Goal: Task Accomplishment & Management: Manage account settings

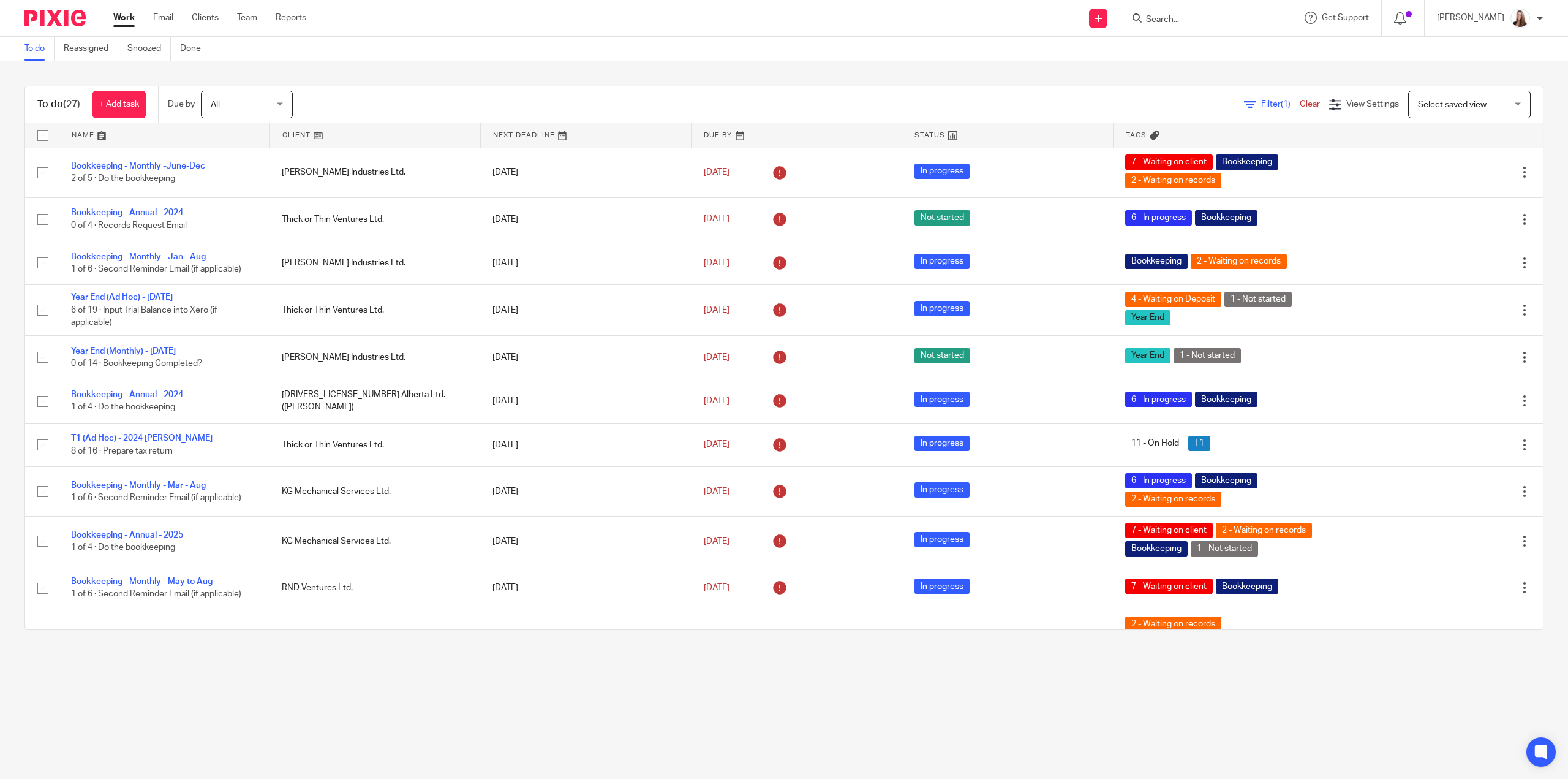
click at [76, 132] on link at bounding box center [165, 135] width 210 height 25
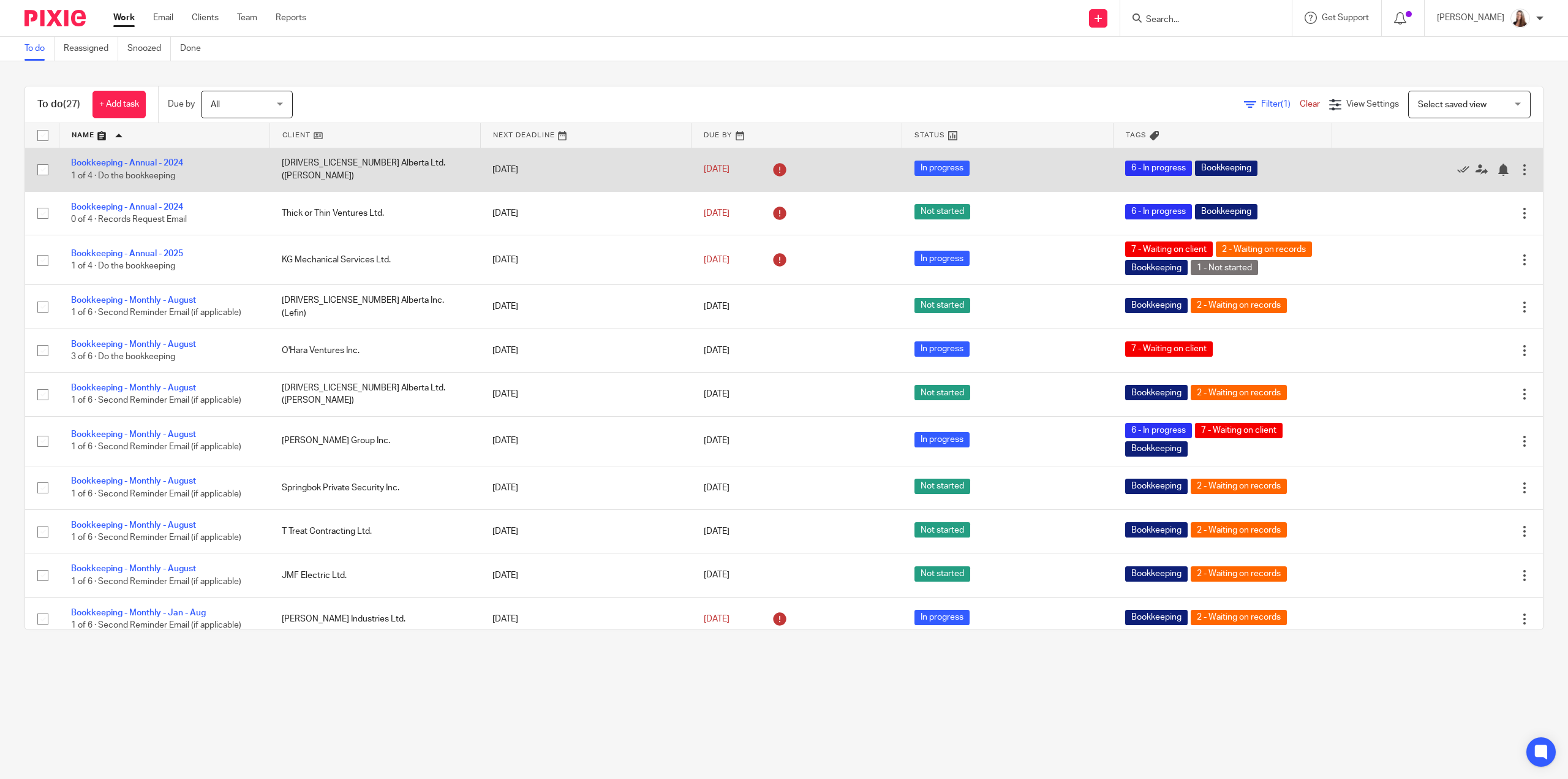
click at [44, 169] on input "checkbox" at bounding box center [42, 170] width 23 height 23
checkbox input "true"
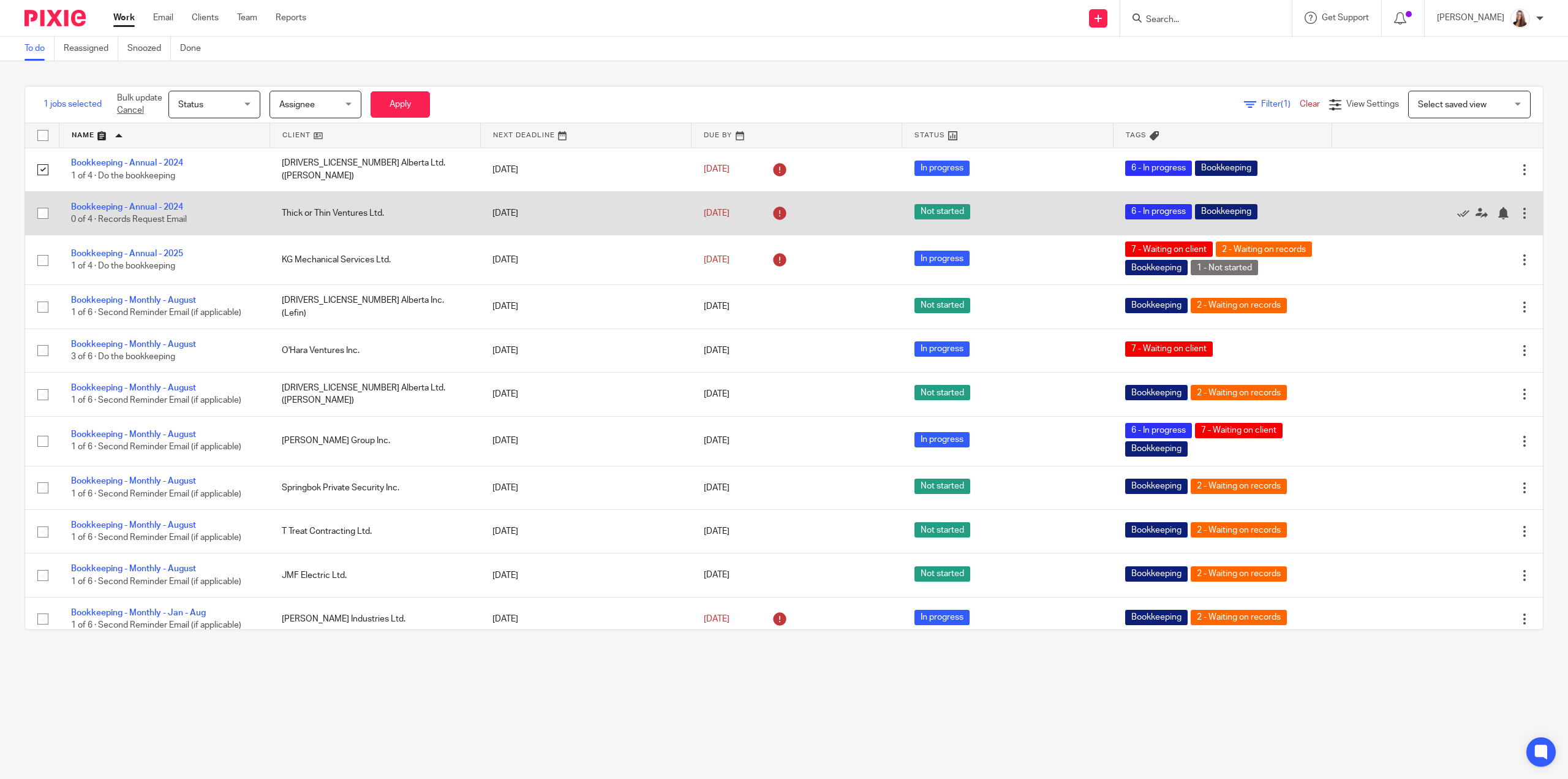
click at [42, 213] on input "checkbox" at bounding box center [42, 213] width 23 height 23
checkbox input "true"
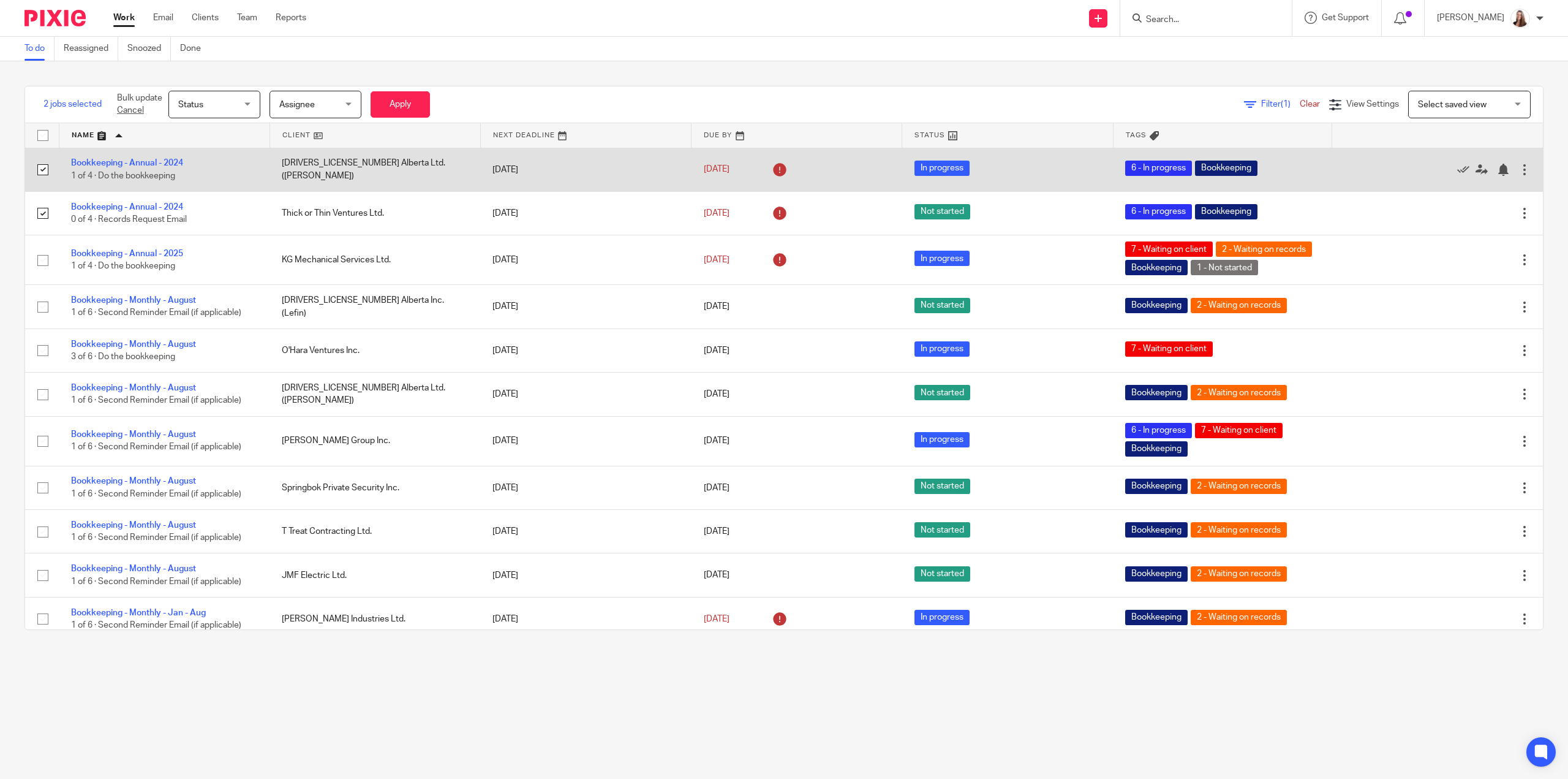
click at [46, 170] on input "checkbox" at bounding box center [42, 170] width 23 height 23
checkbox input "false"
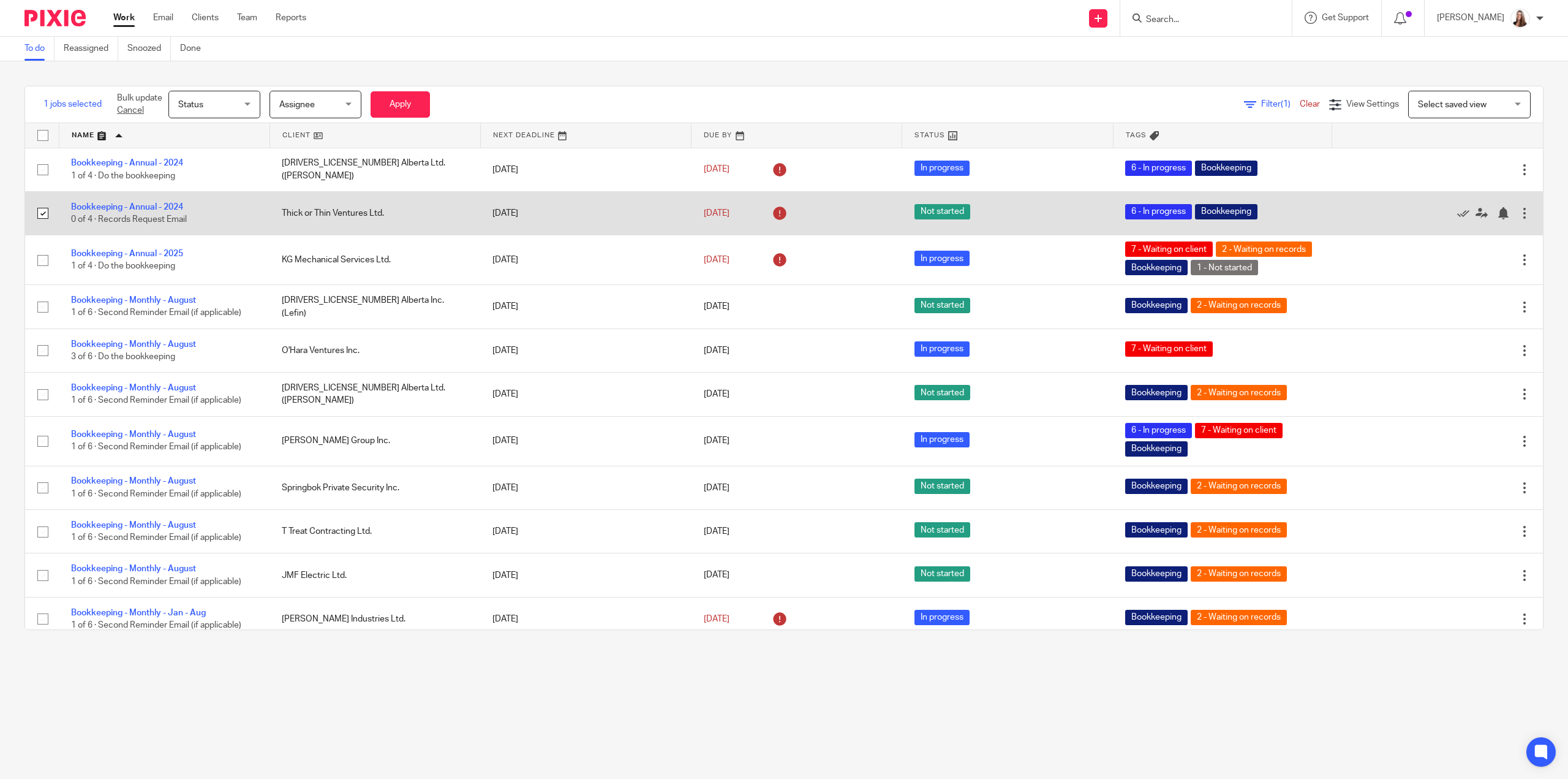
click at [38, 216] on input "checkbox" at bounding box center [42, 213] width 23 height 23
checkbox input "false"
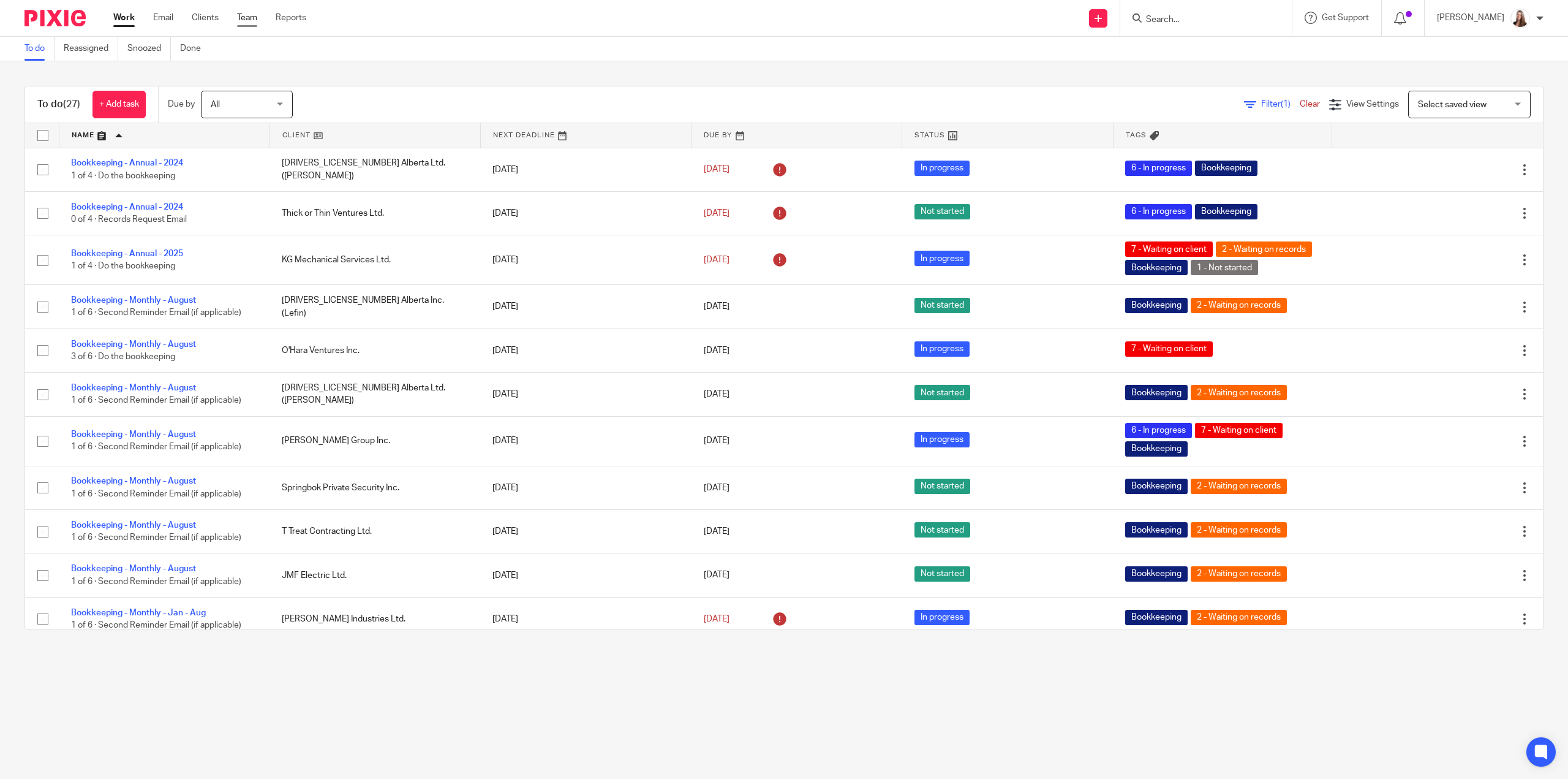
click at [242, 21] on link "Team" at bounding box center [247, 18] width 20 height 12
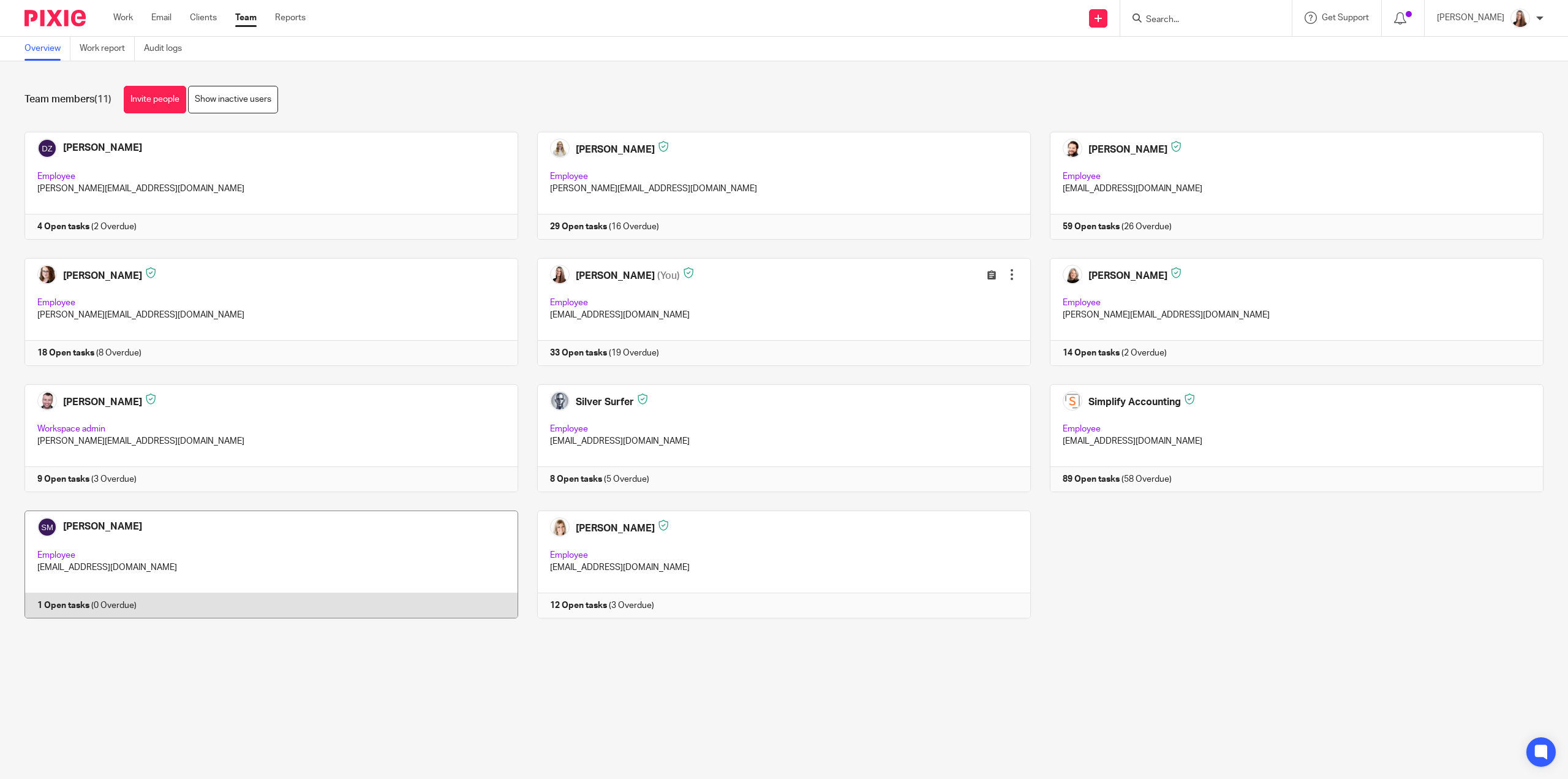
click at [64, 606] on link at bounding box center [262, 565] width 513 height 108
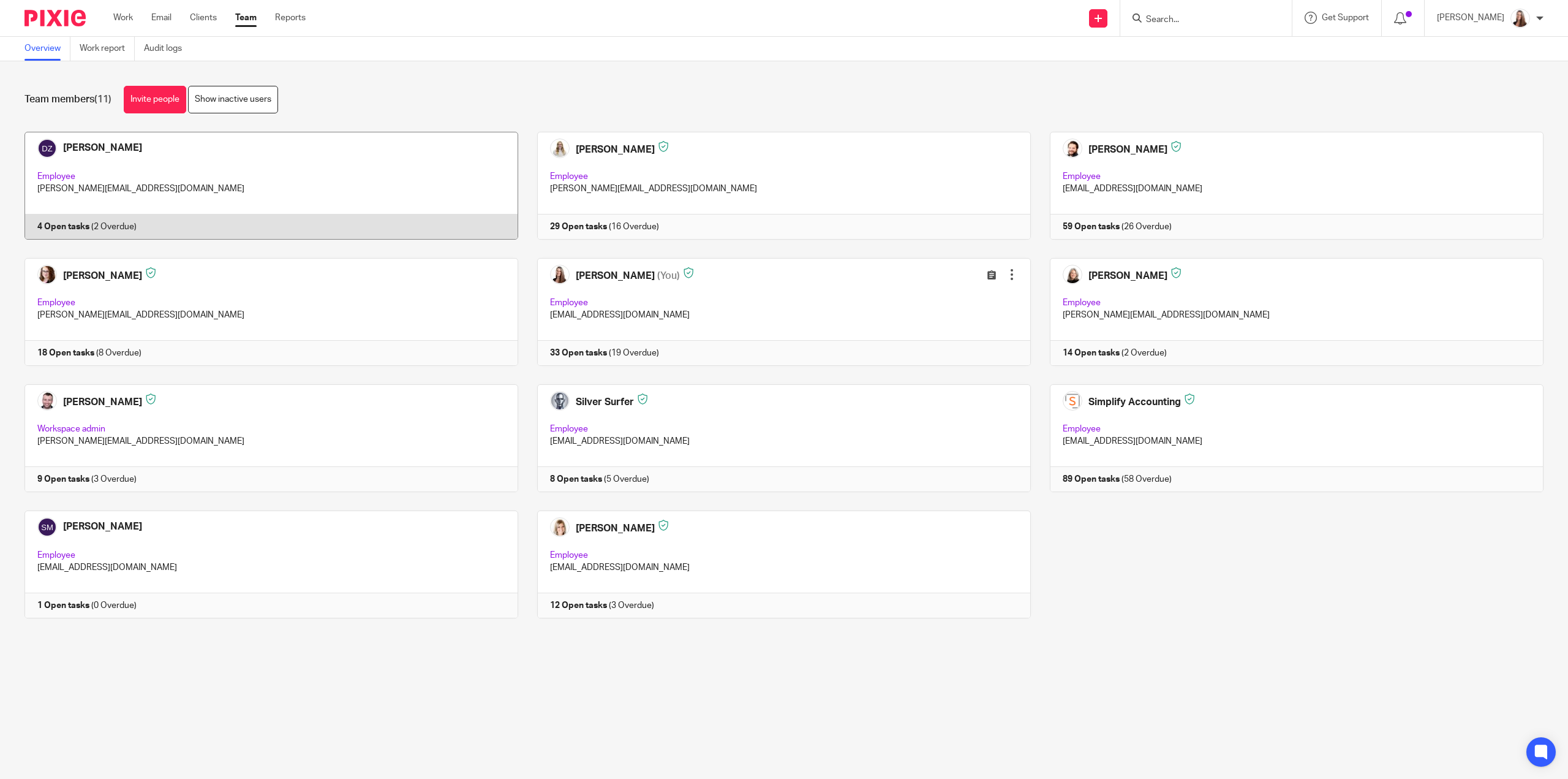
click at [69, 226] on link at bounding box center [262, 186] width 513 height 108
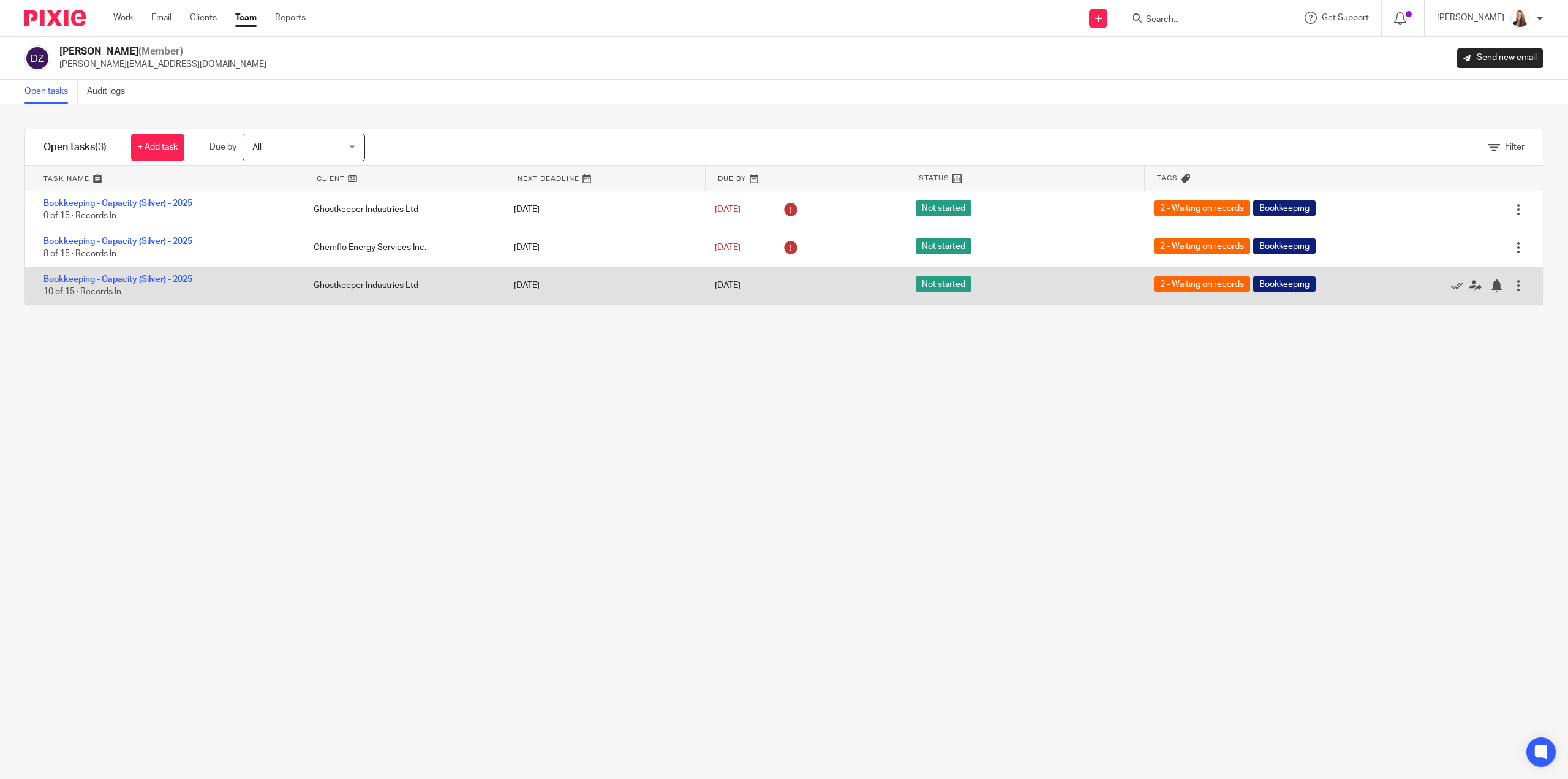
click at [169, 276] on link "Bookkeeping - Capacity (Silver) - 2025" at bounding box center [117, 279] width 149 height 9
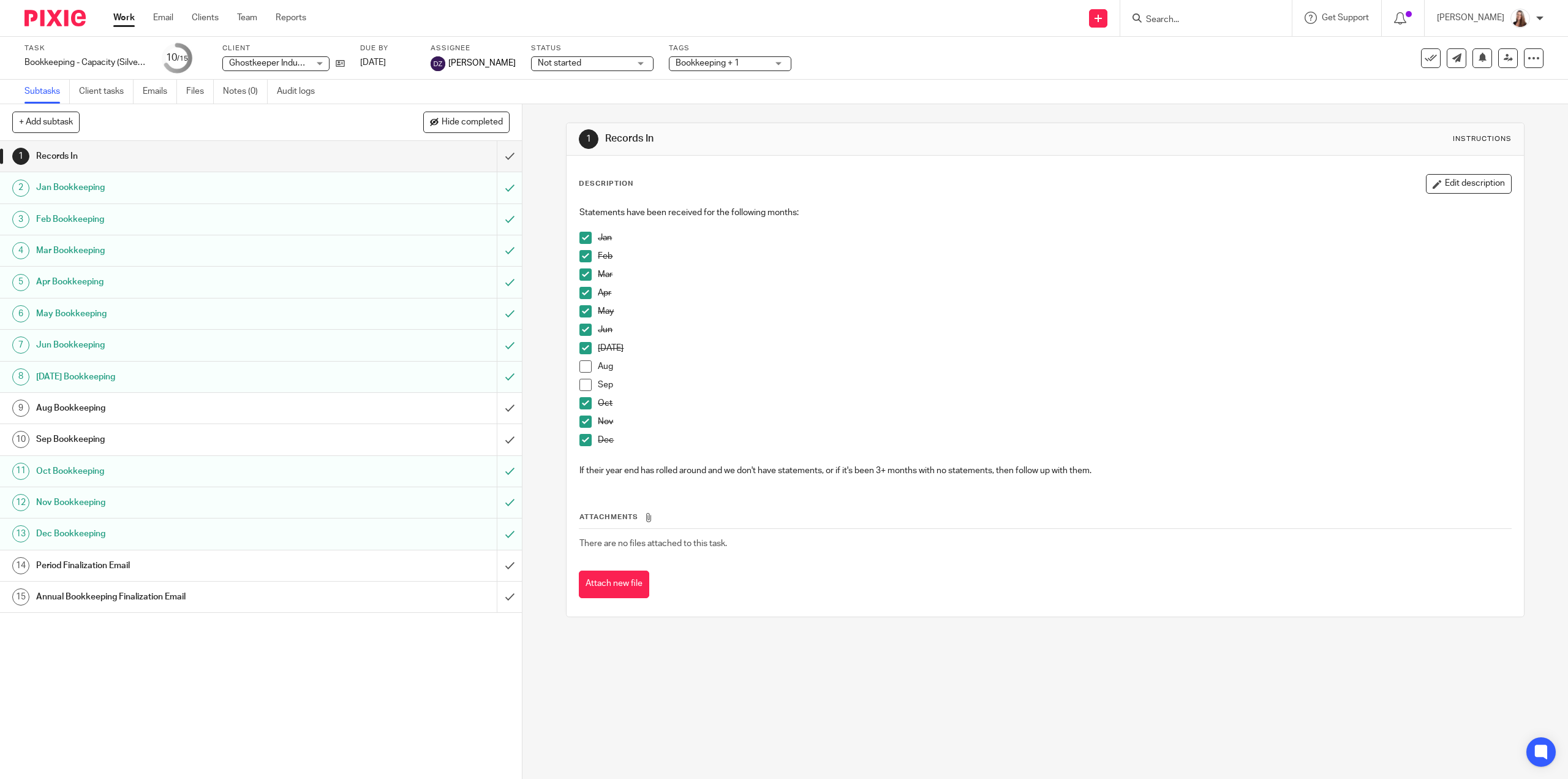
click at [272, 59] on span "Ghostkeeper Industries Ltd" at bounding box center [282, 63] width 105 height 9
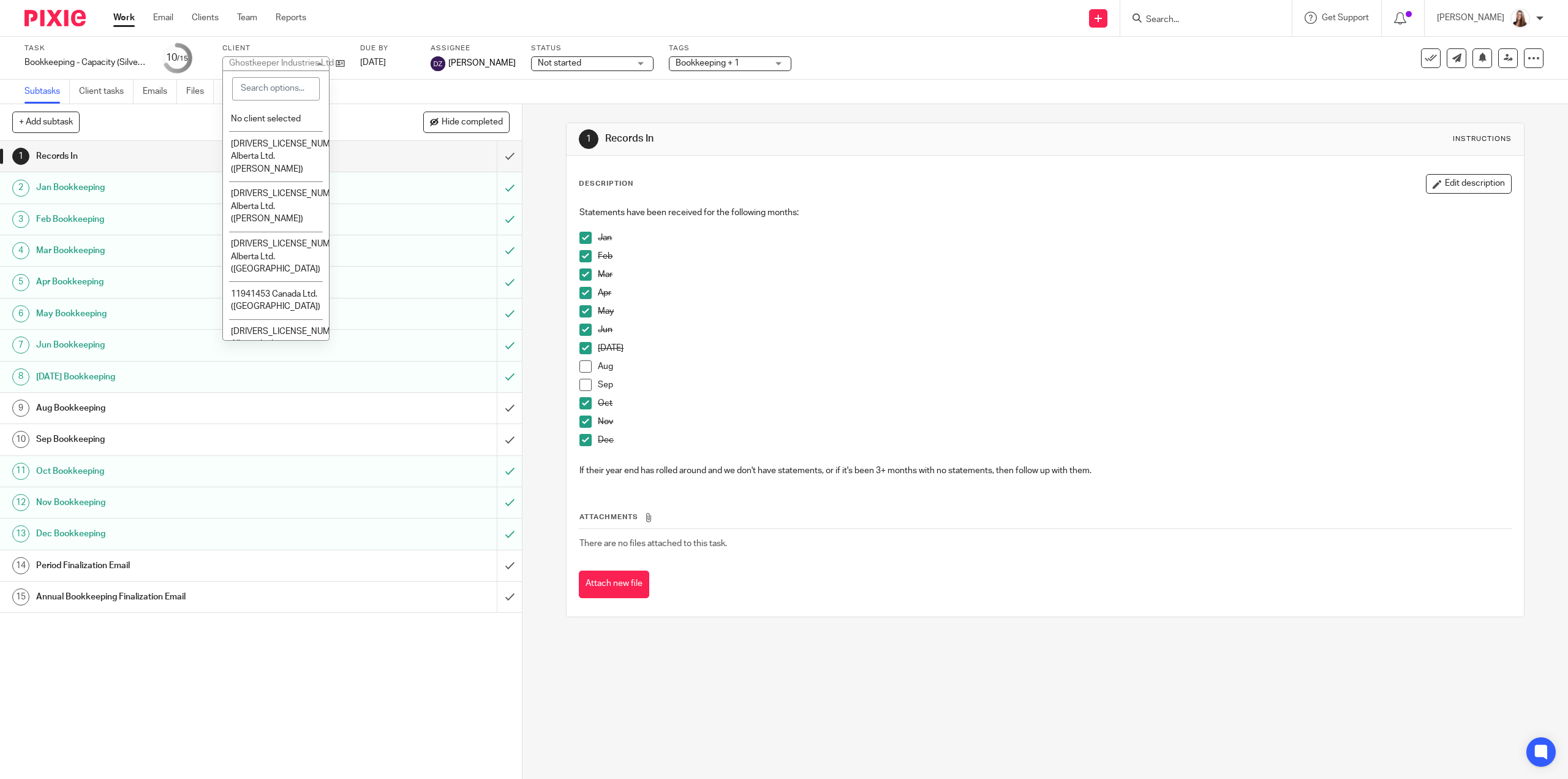
click at [260, 30] on div "Work Email Clients Team Reports Work Email Clients Team Reports Settings" at bounding box center [213, 18] width 224 height 36
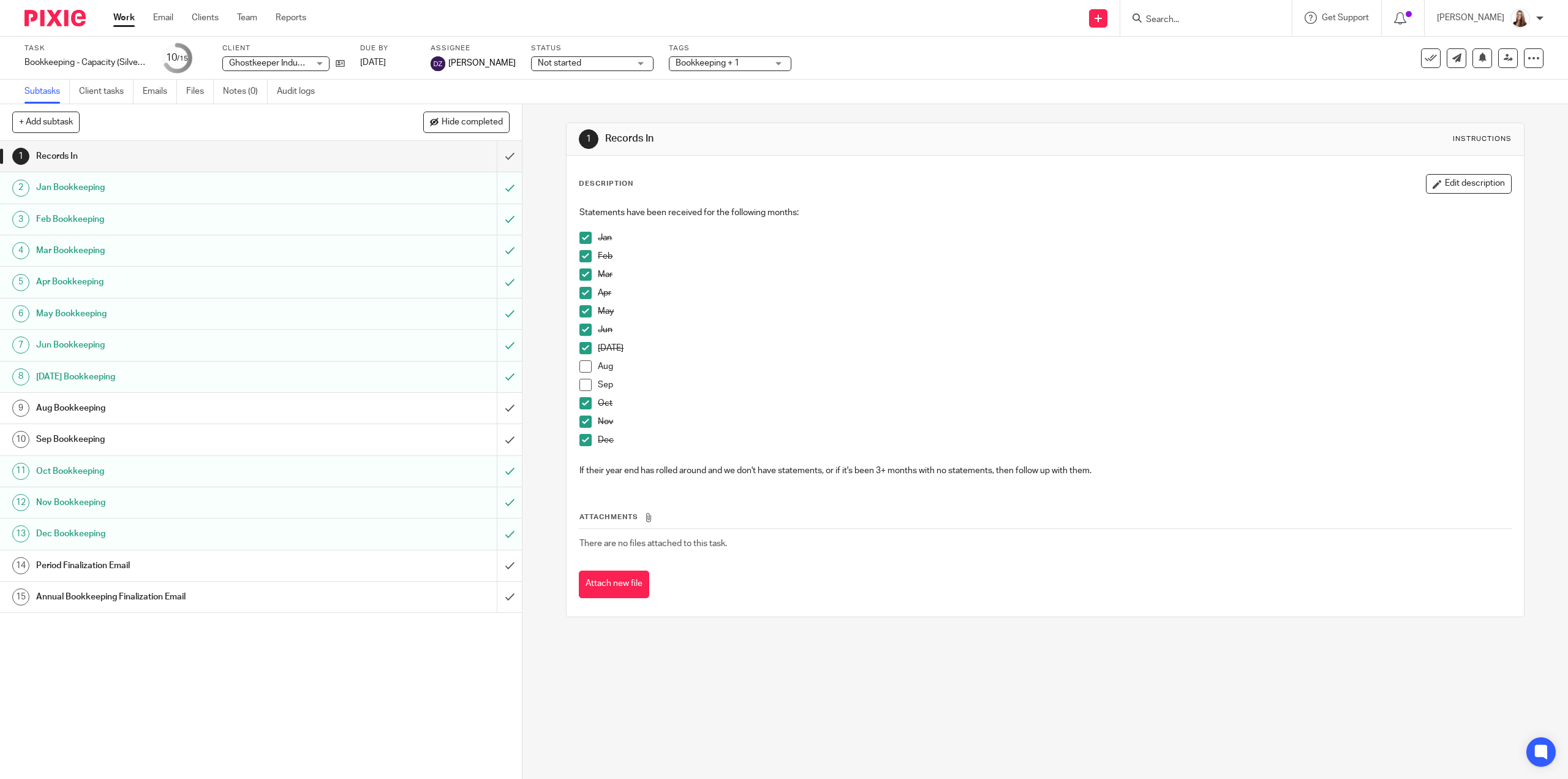
click at [52, 99] on link "Subtasks" at bounding box center [47, 91] width 46 height 24
click at [132, 12] on link "Work" at bounding box center [124, 18] width 22 height 12
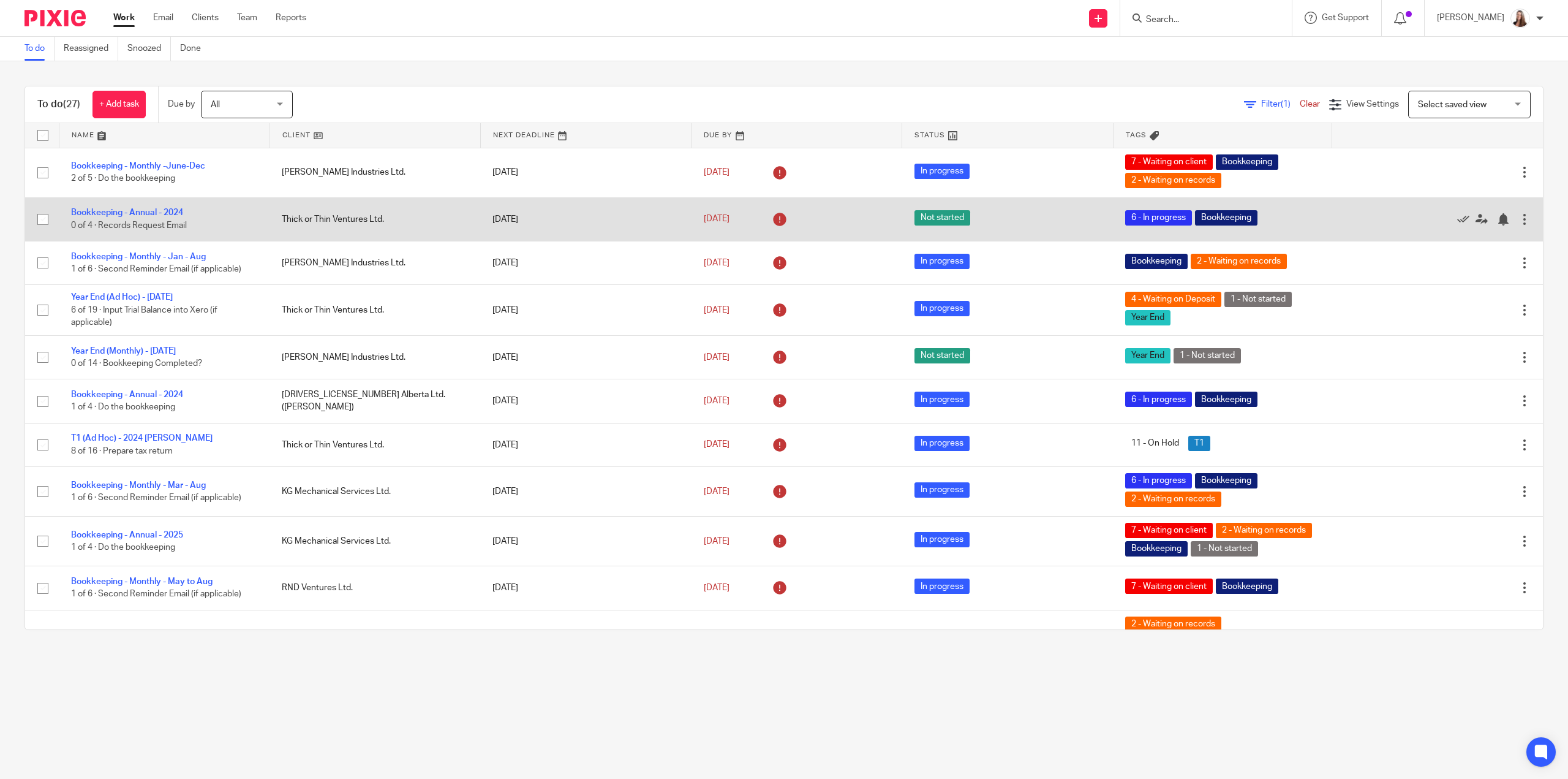
click at [46, 218] on input "checkbox" at bounding box center [42, 219] width 23 height 23
checkbox input "true"
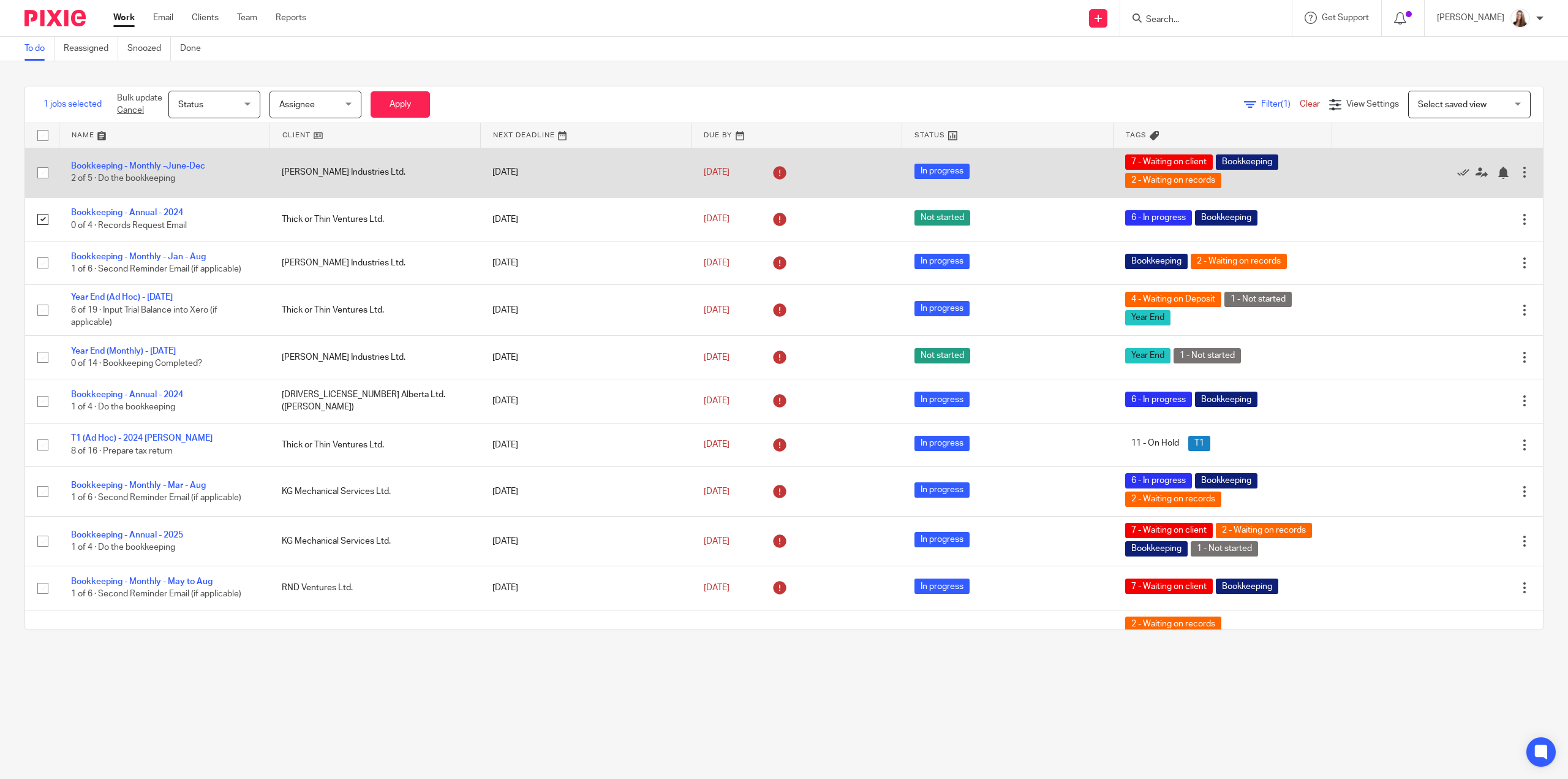
click at [46, 168] on input "checkbox" at bounding box center [42, 173] width 23 height 23
click at [40, 173] on input "checkbox" at bounding box center [42, 173] width 23 height 23
checkbox input "false"
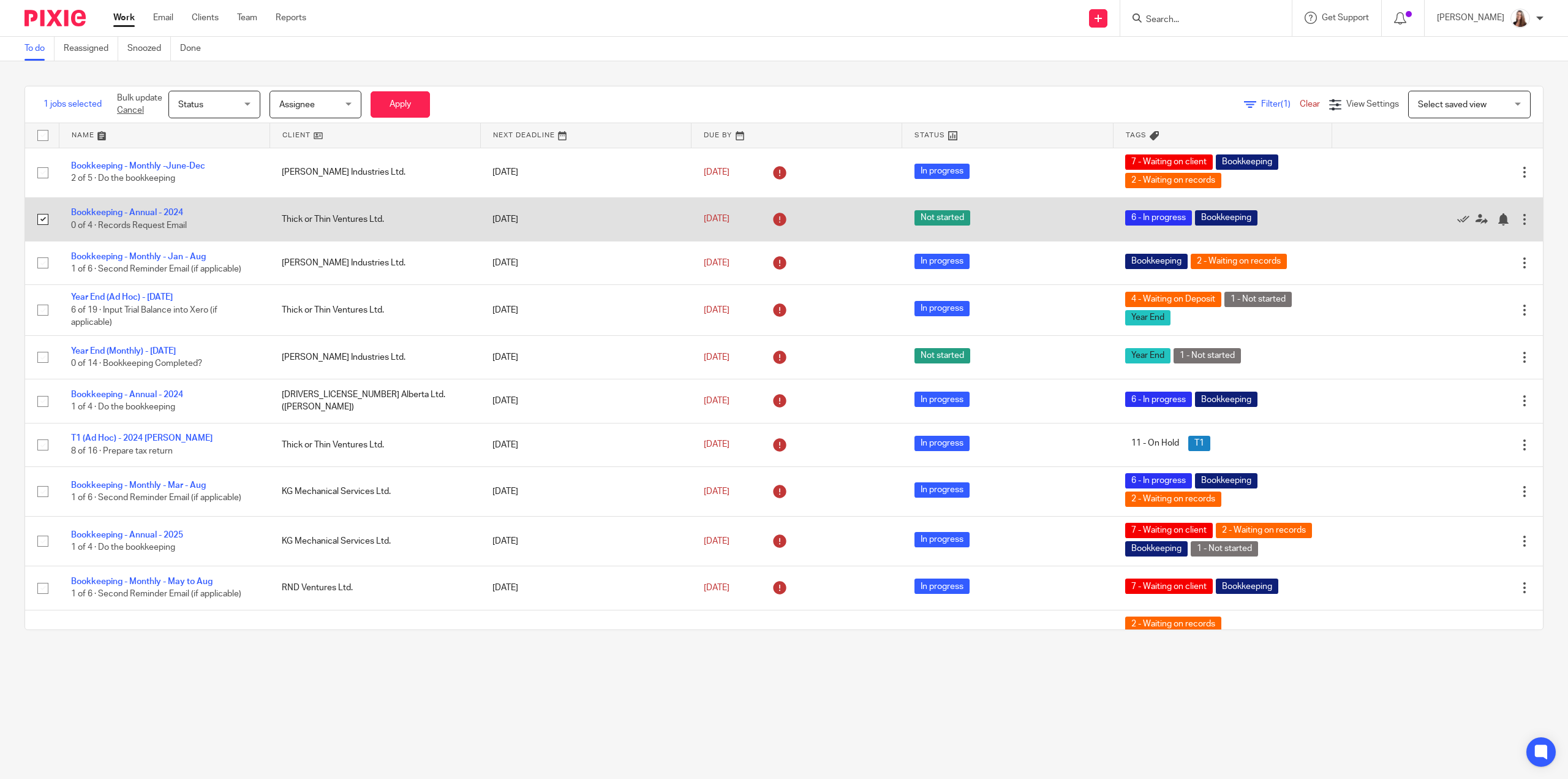
click at [45, 220] on input "checkbox" at bounding box center [42, 219] width 23 height 23
checkbox input "false"
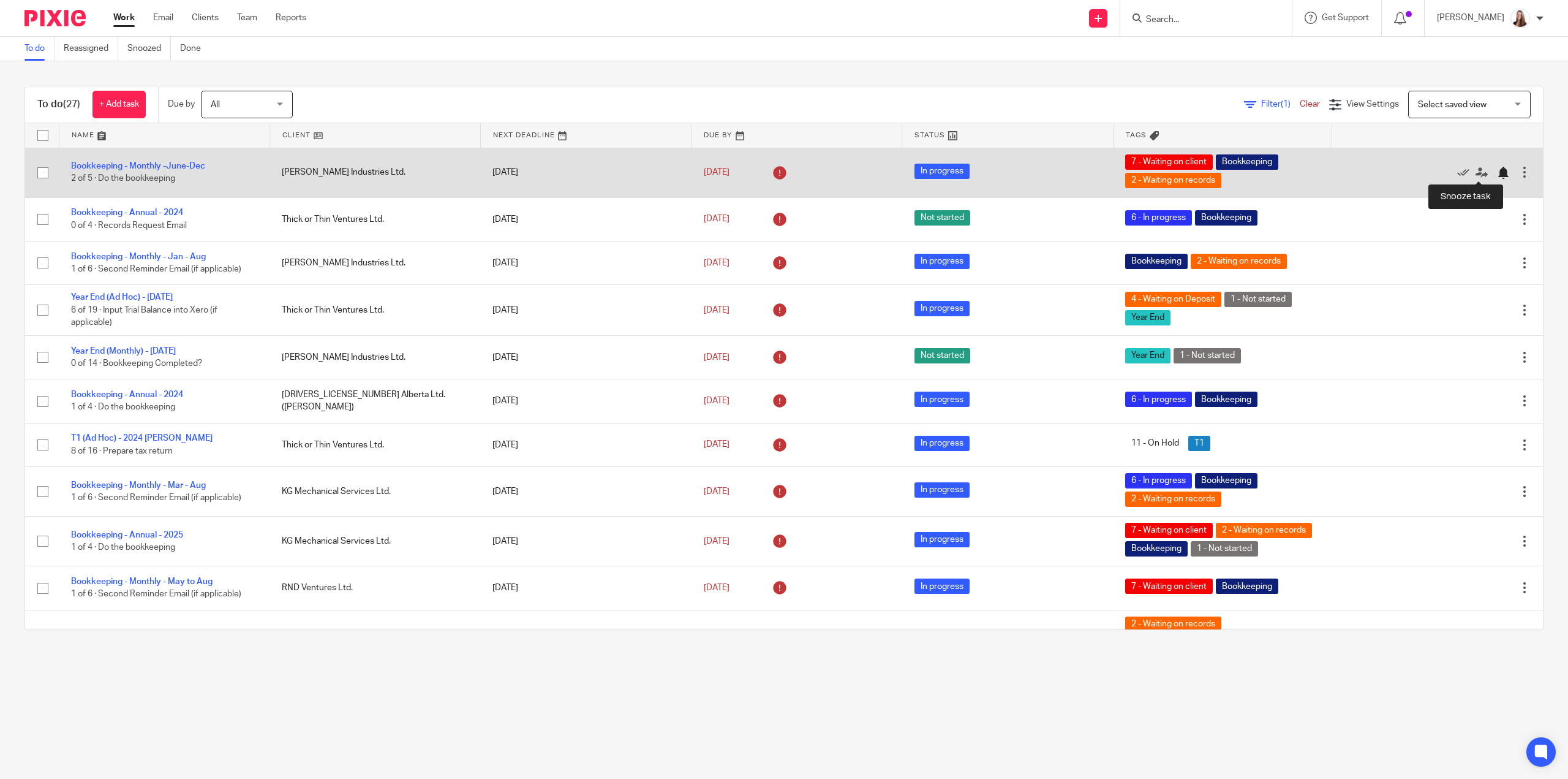
click at [1497, 172] on div at bounding box center [1503, 173] width 12 height 12
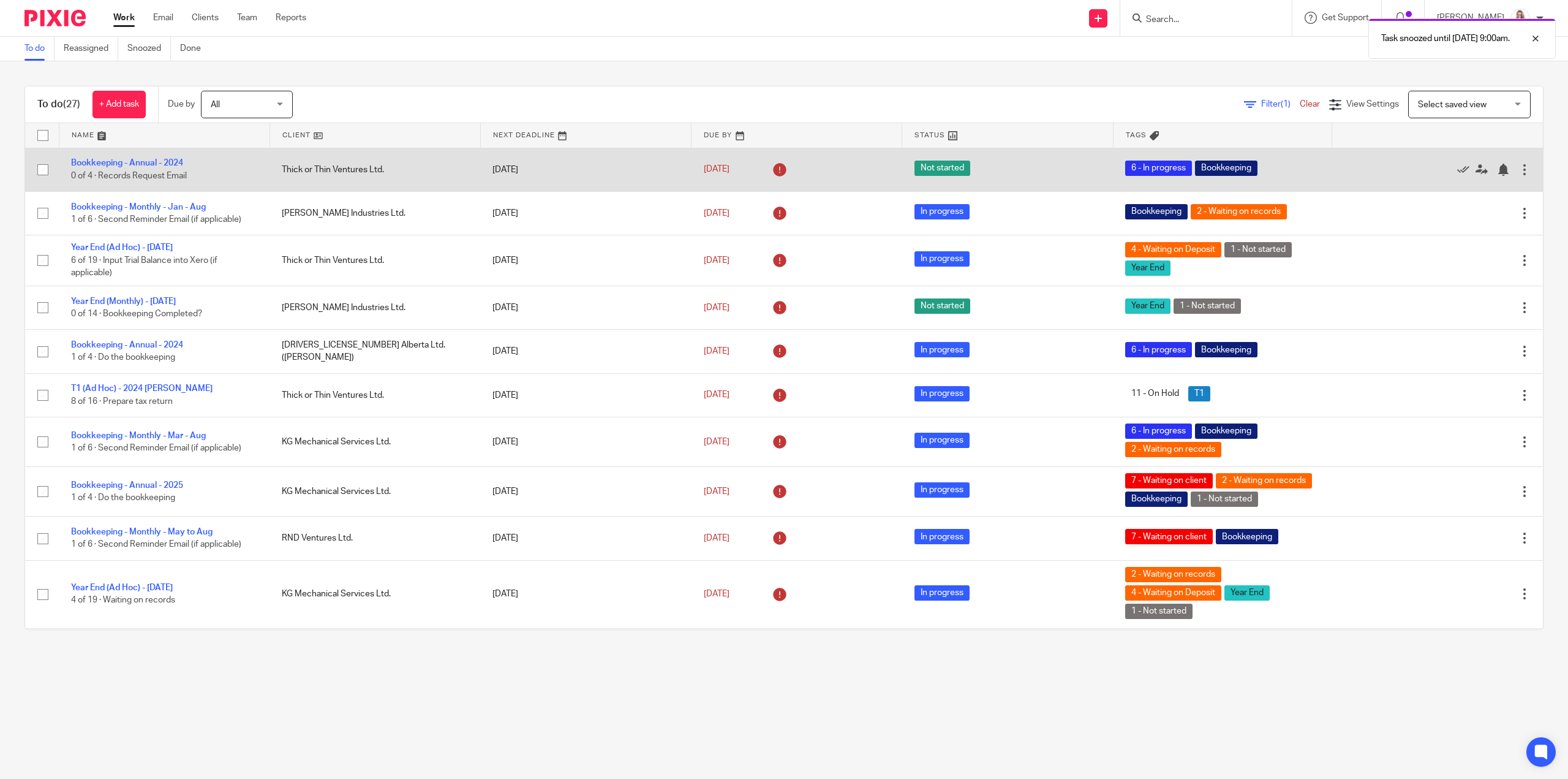
click at [1519, 165] on div at bounding box center [1525, 170] width 12 height 12
click at [1485, 151] on td "Edit task Delete" at bounding box center [1437, 169] width 211 height 43
click at [1497, 169] on div at bounding box center [1503, 170] width 12 height 12
click at [278, 167] on td "Thick or Thin Ventures Ltd." at bounding box center [375, 169] width 211 height 43
click at [134, 158] on td "Bookkeeping - Annual - 2024 0 of 4 · Records Request Email" at bounding box center [164, 169] width 211 height 43
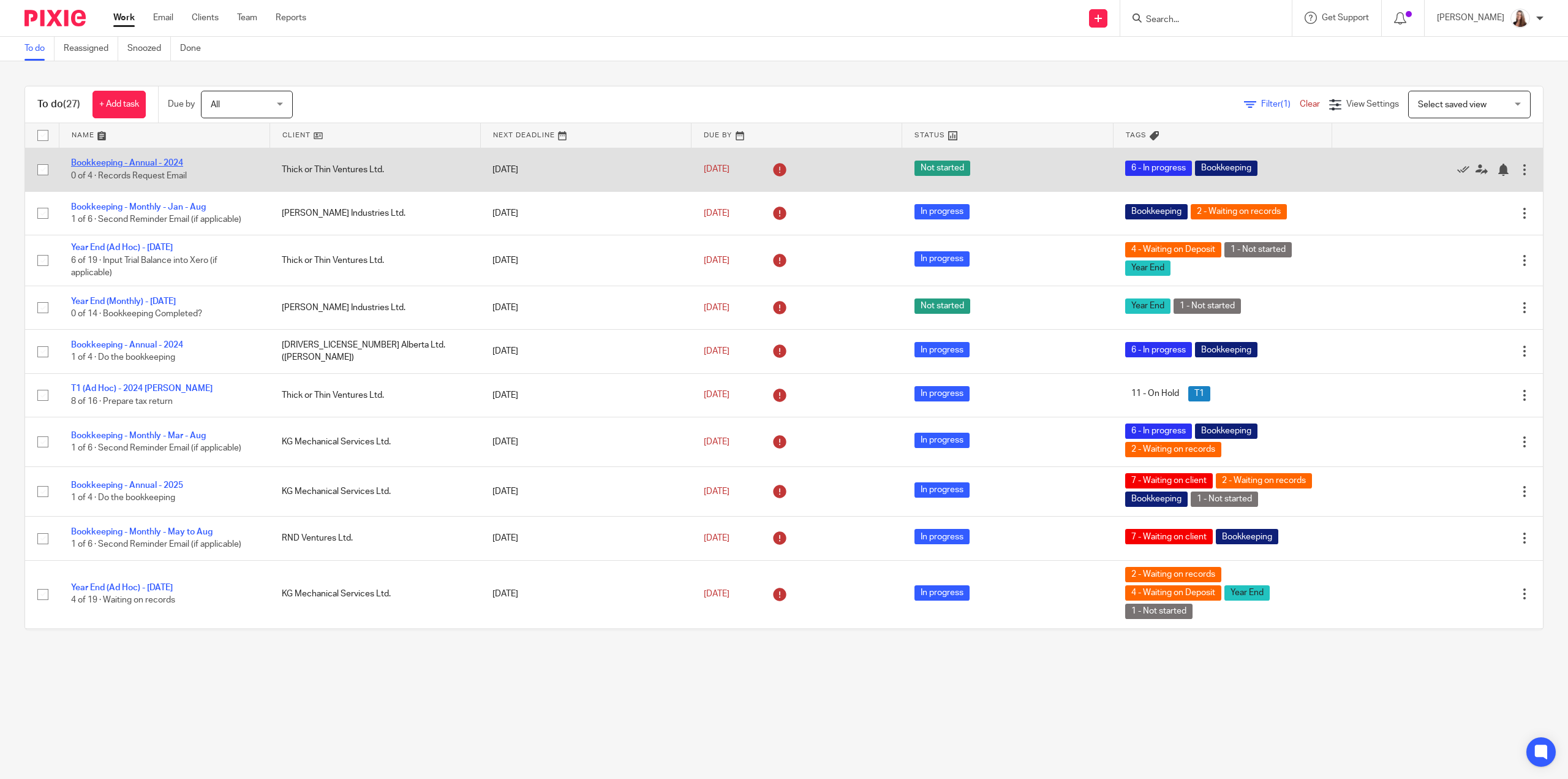
click at [137, 162] on link "Bookkeeping - Annual - 2024" at bounding box center [127, 162] width 112 height 9
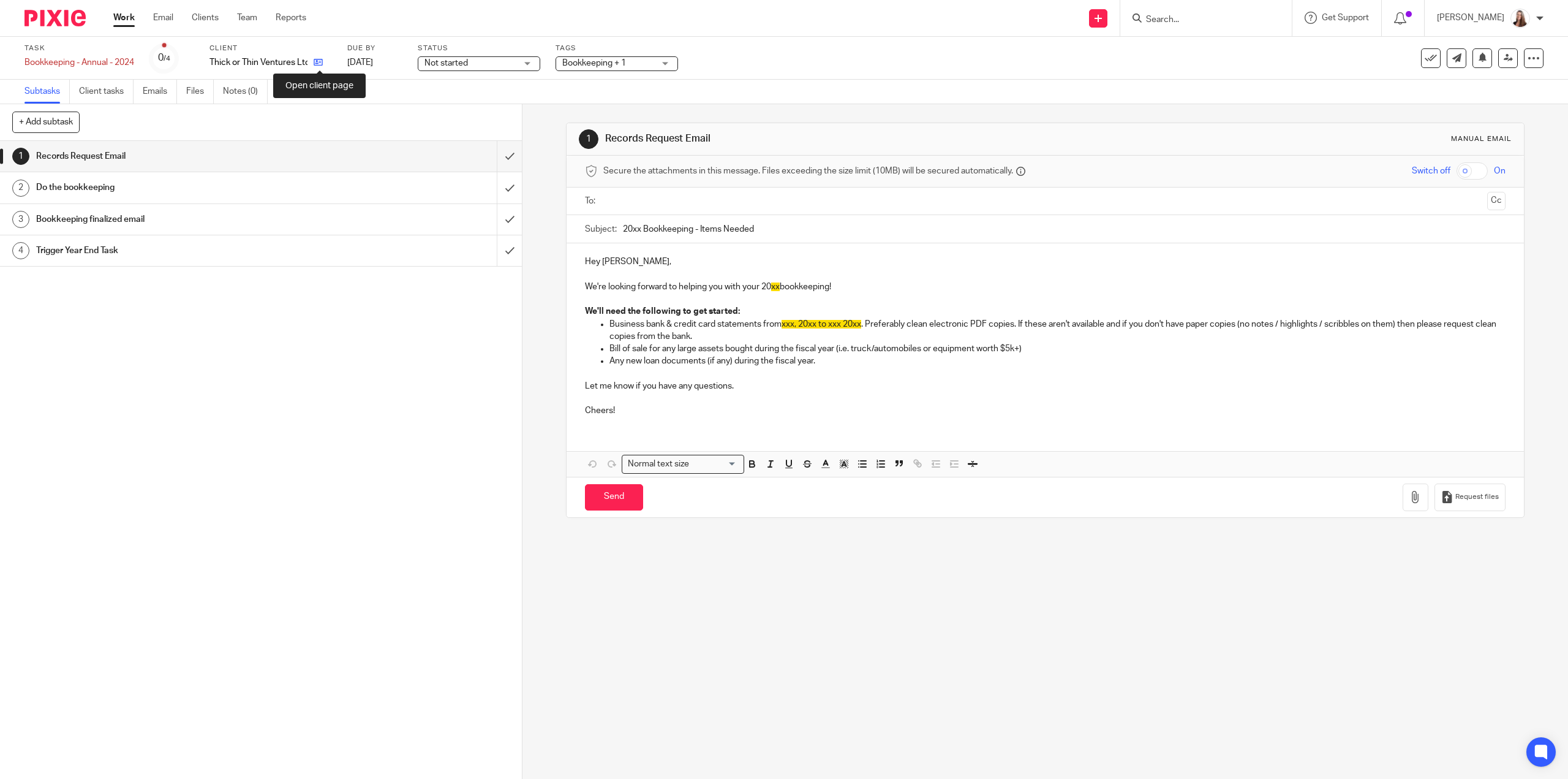
click at [316, 62] on icon at bounding box center [318, 63] width 9 height 9
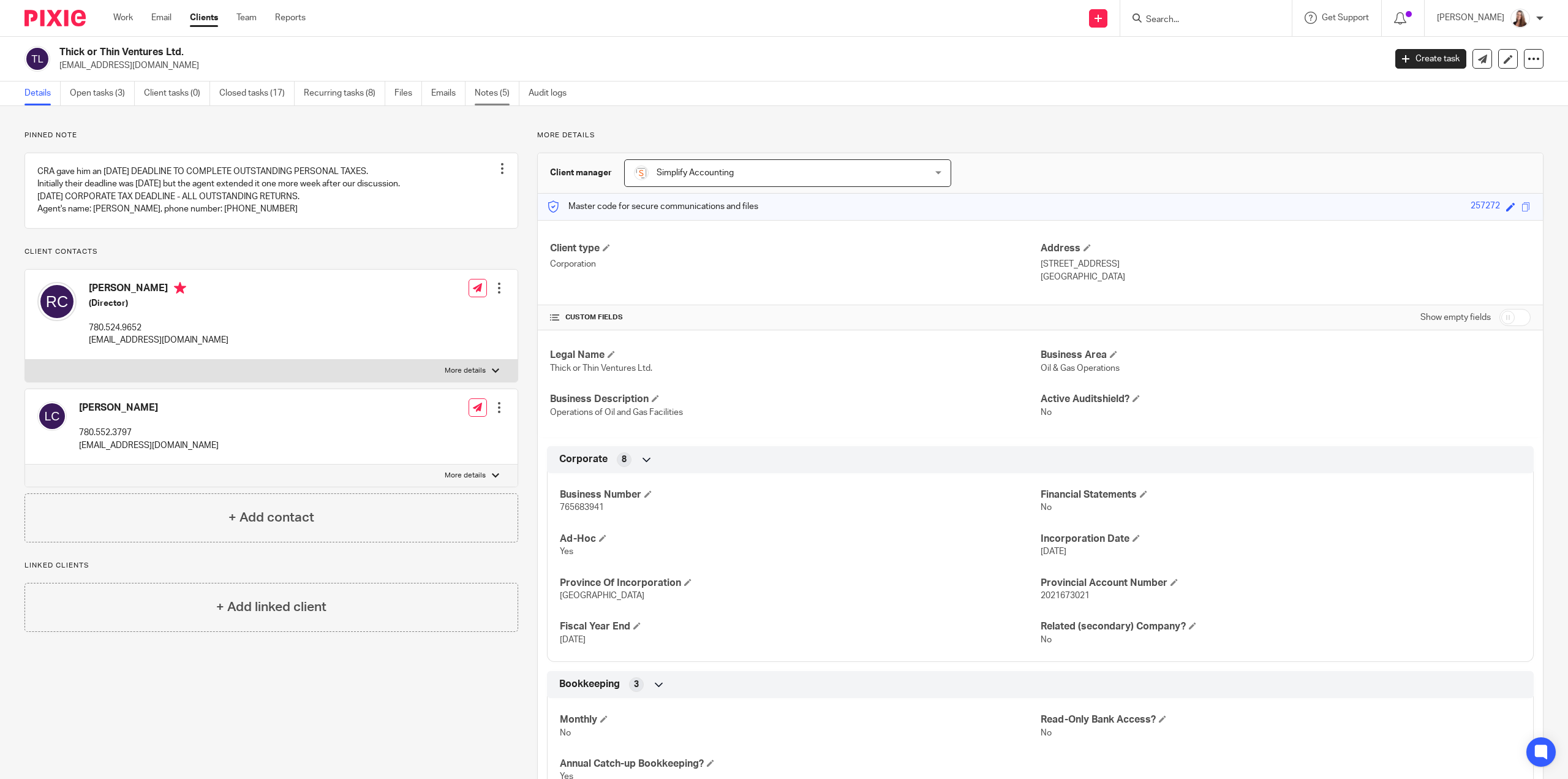
click at [484, 90] on link "Notes (5)" at bounding box center [497, 93] width 45 height 24
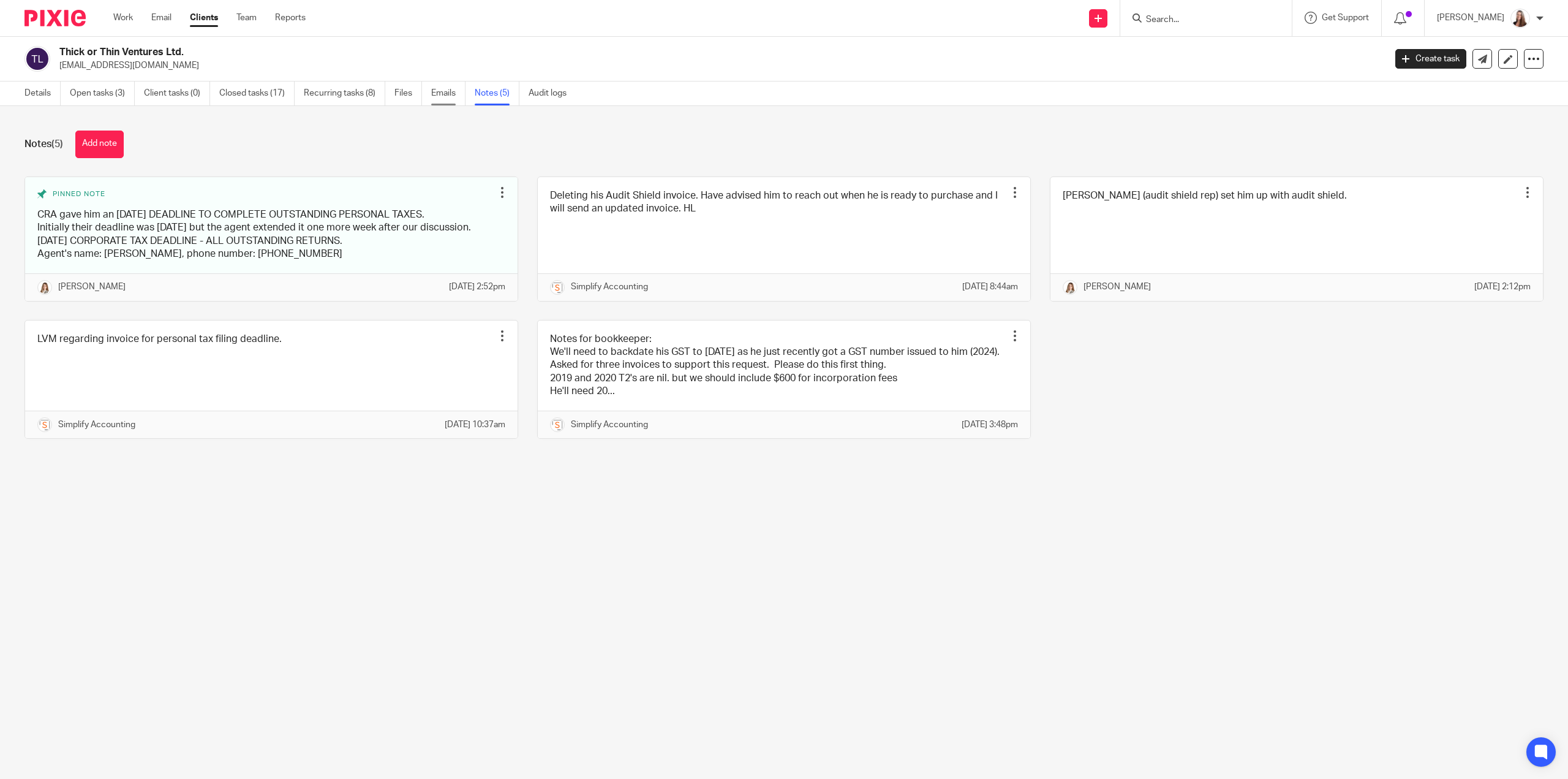
click at [449, 93] on link "Emails" at bounding box center [448, 93] width 34 height 24
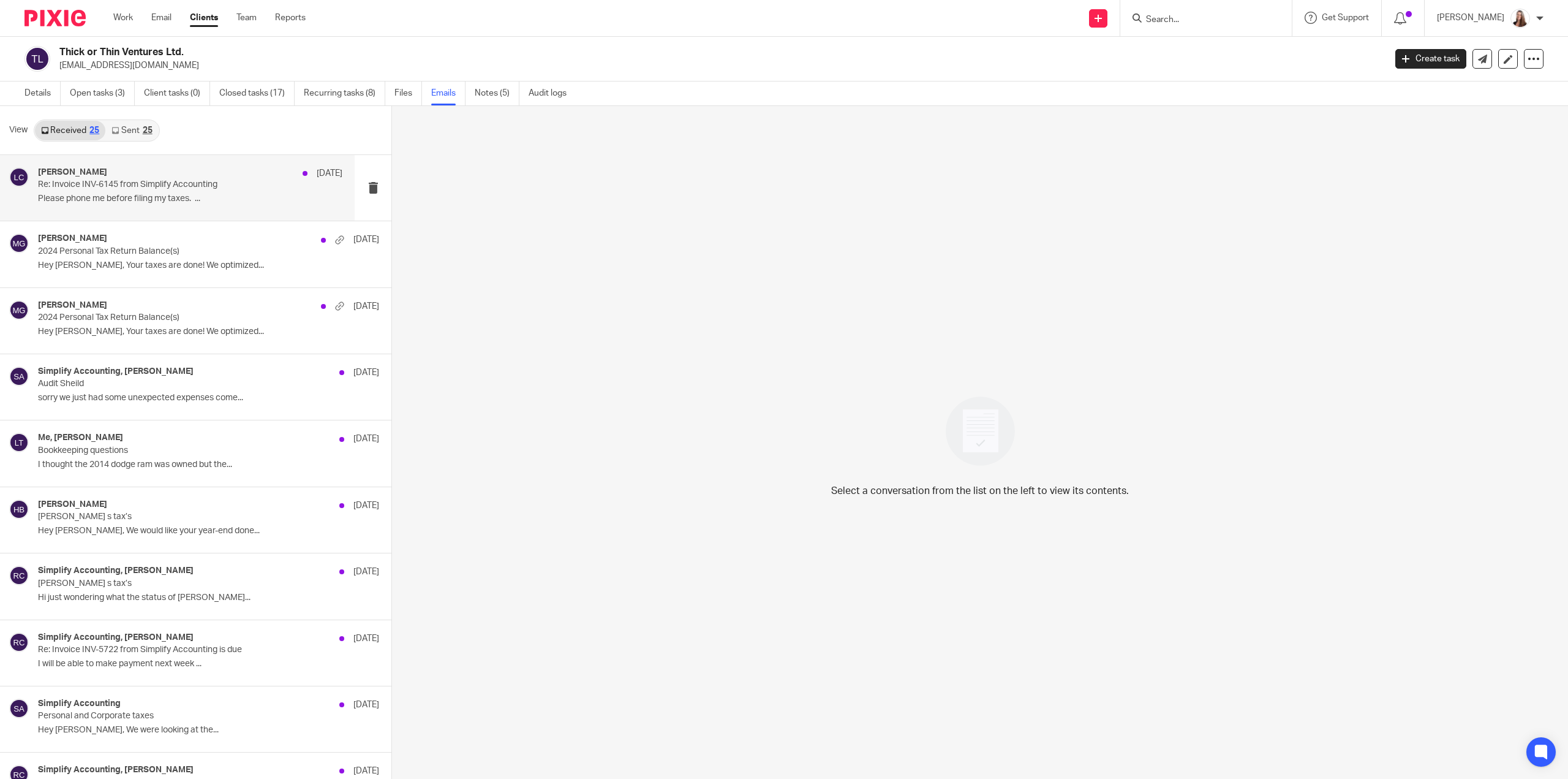
click at [139, 199] on p "Please phone me before filing my taxes. ..." at bounding box center [190, 199] width 304 height 10
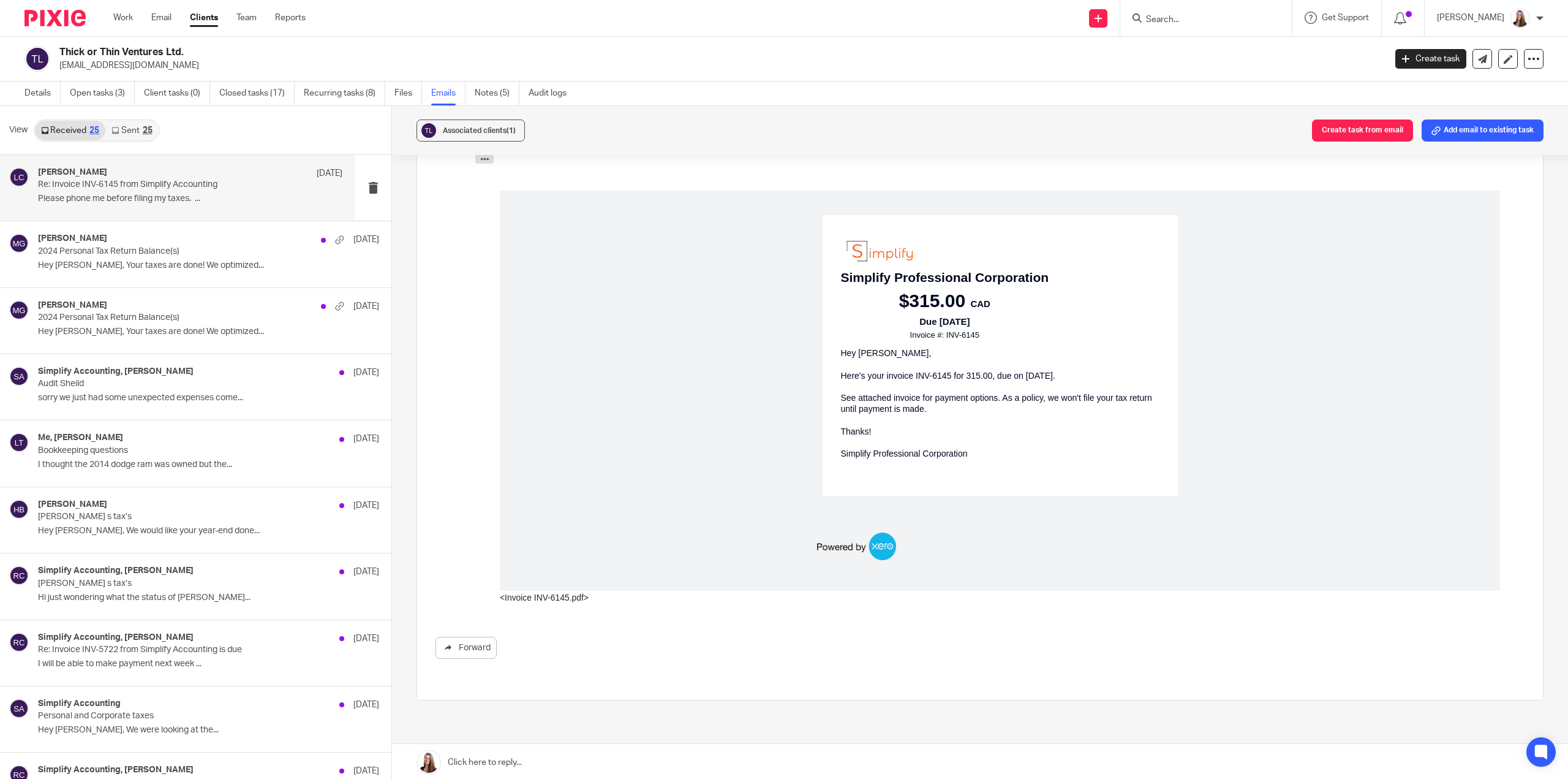
scroll to position [245, 0]
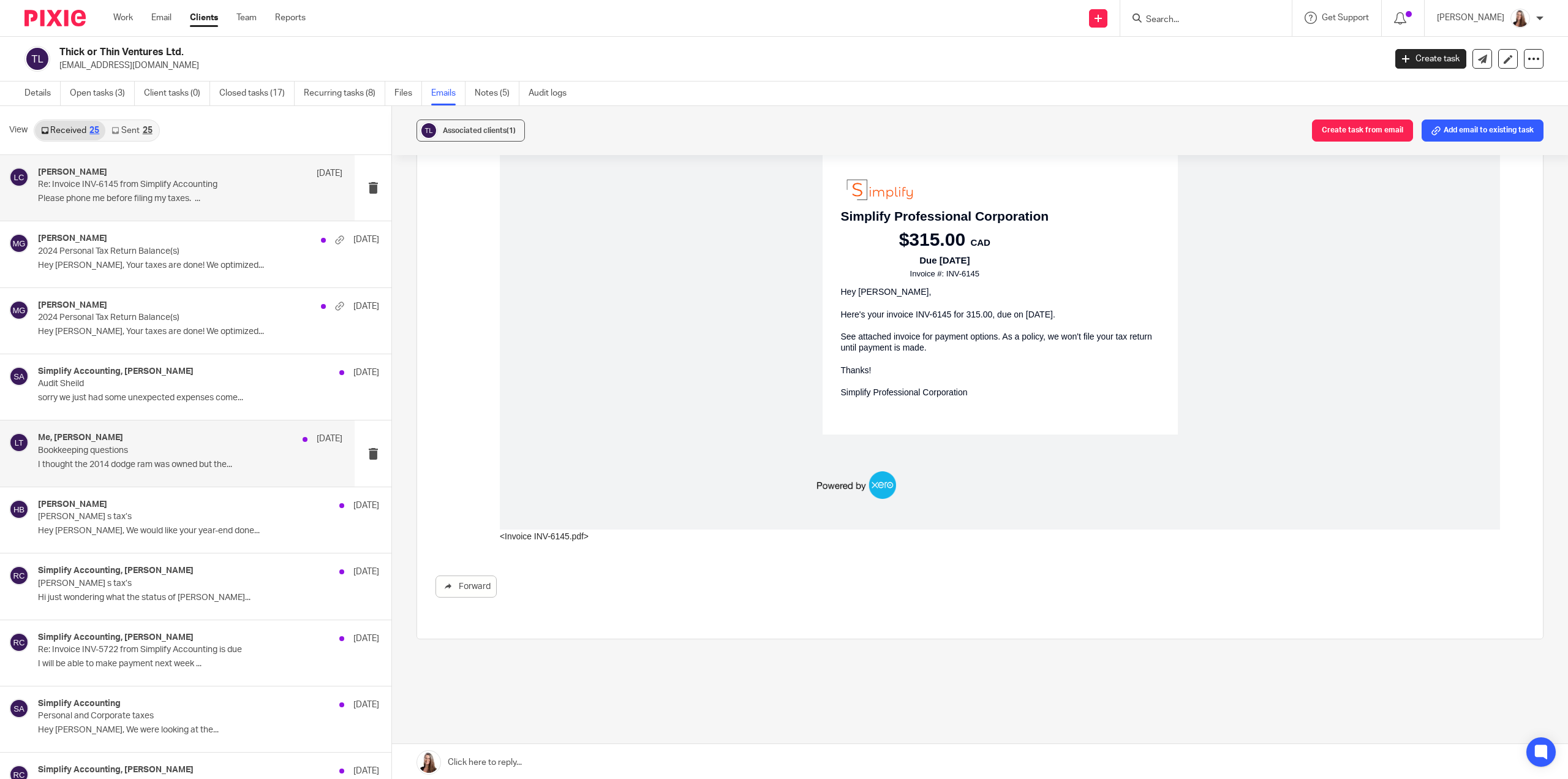
click at [134, 452] on p "Bookkeeping questions" at bounding box center [160, 451] width 244 height 10
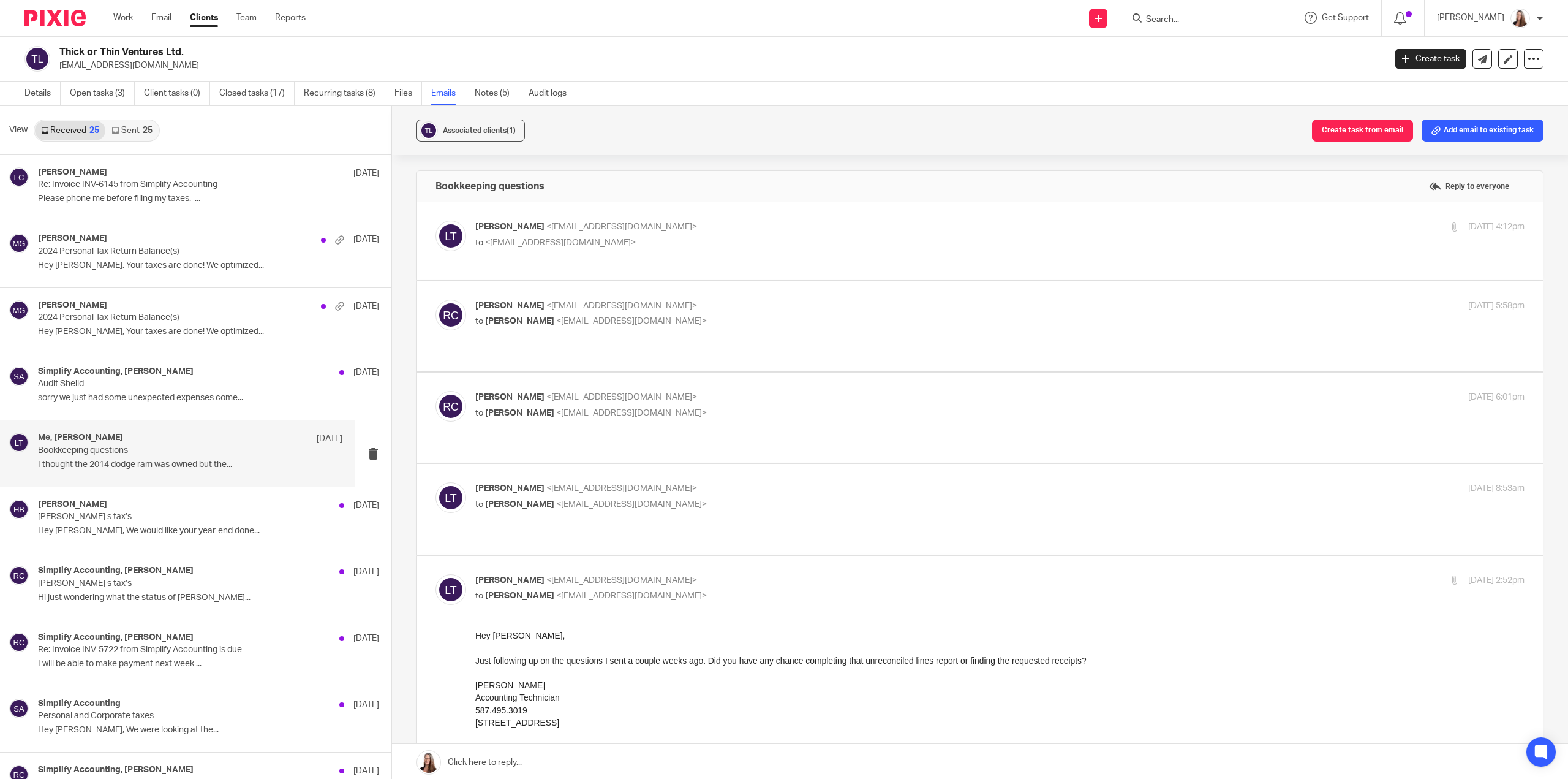
scroll to position [0, 0]
click at [560, 230] on span "<larissa@simplifyaccounting.ca>" at bounding box center [622, 226] width 151 height 9
checkbox input "true"
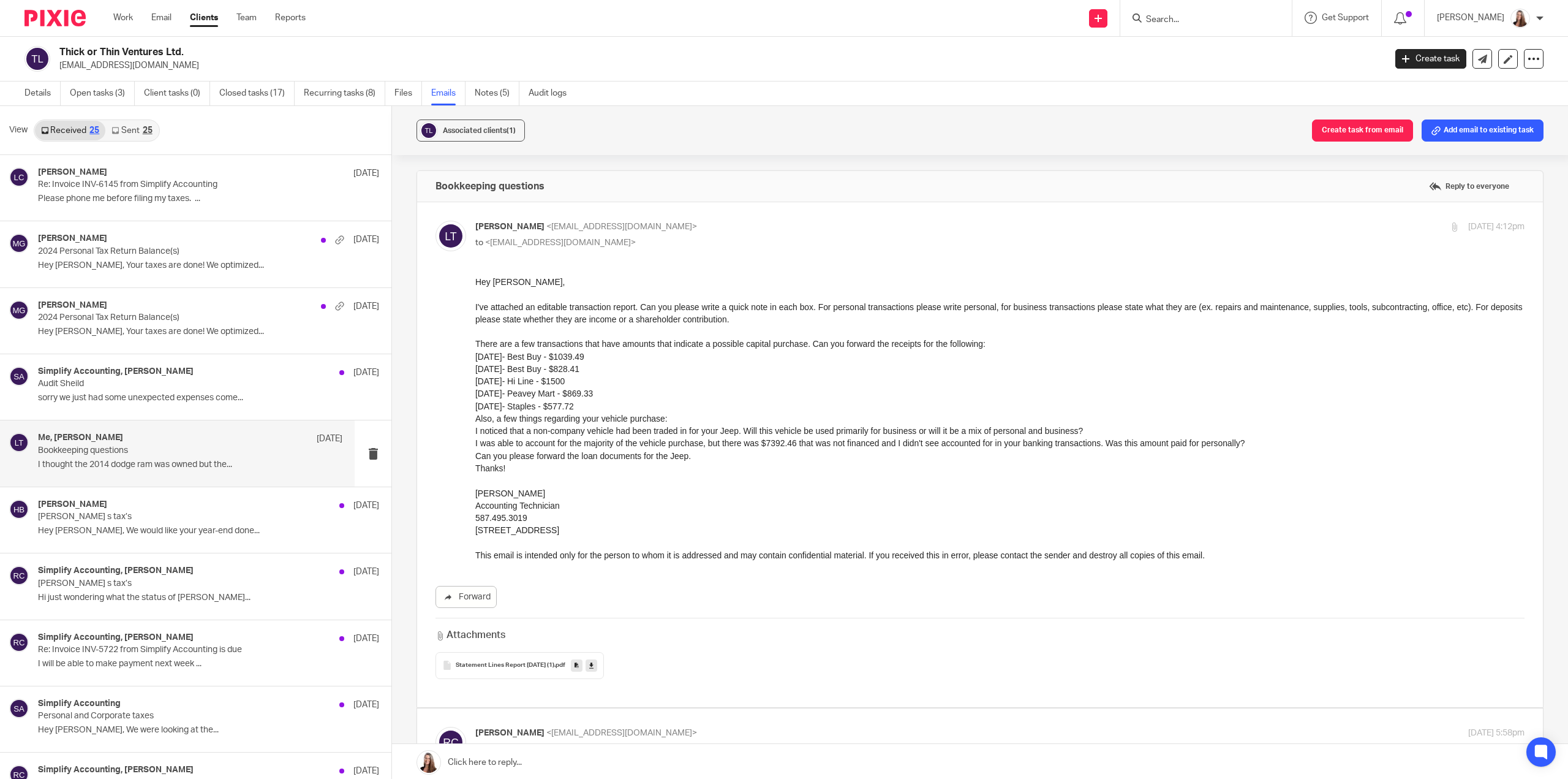
drag, startPoint x: 941, startPoint y: 559, endPoint x: 477, endPoint y: 350, distance: 508.9
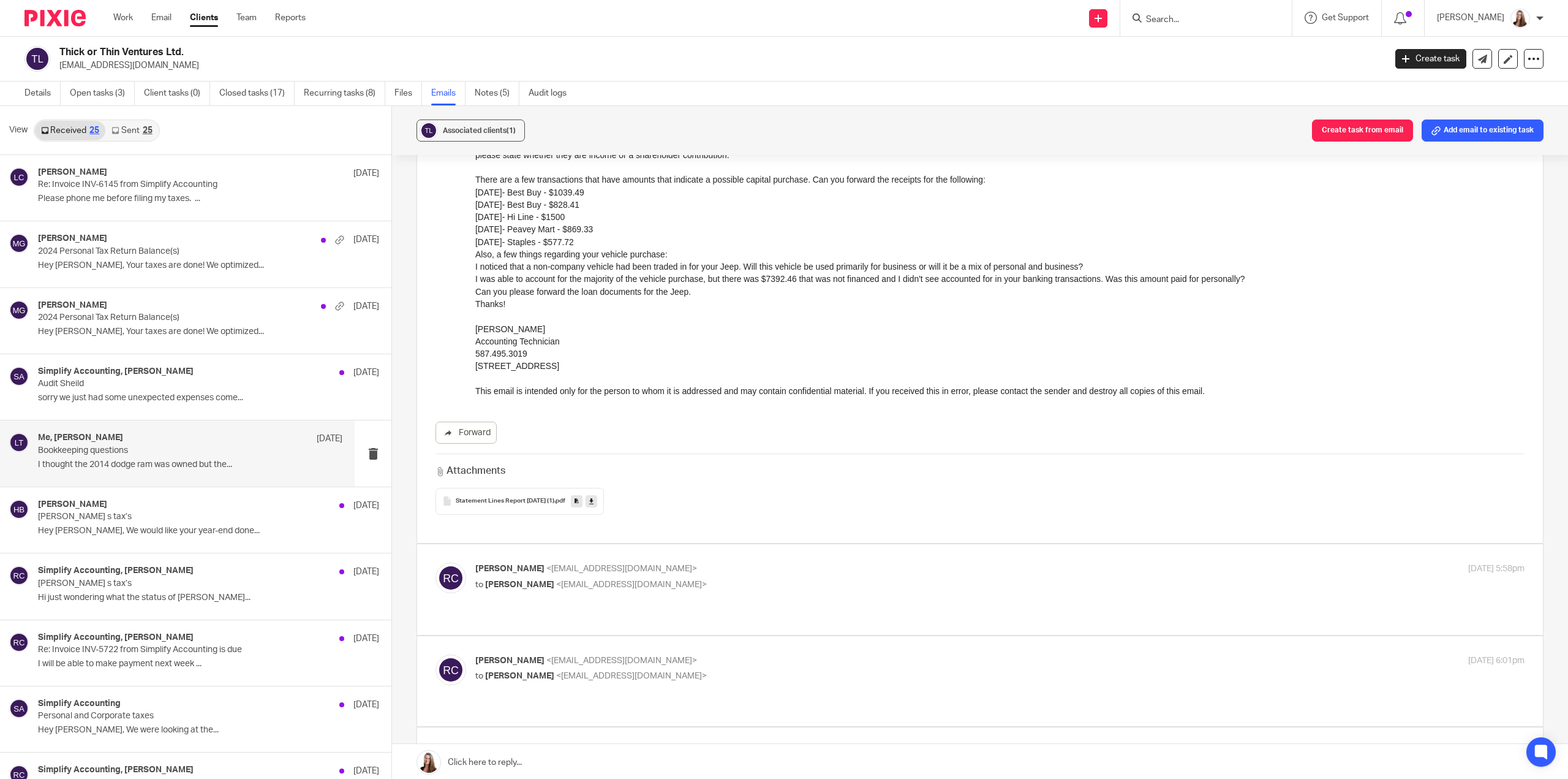
scroll to position [184, 0]
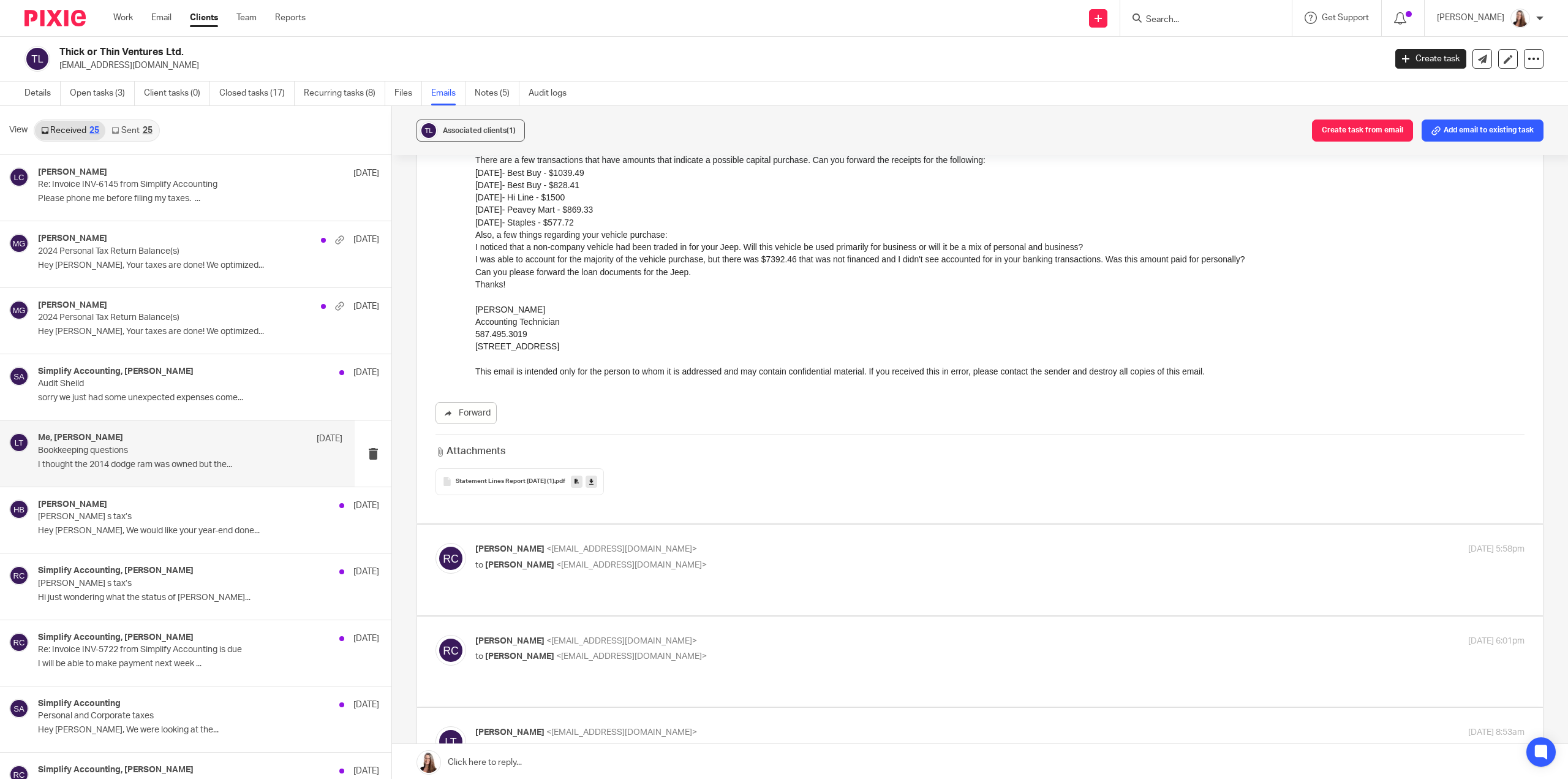
click at [678, 561] on span "<larissa@simplifyaccounting.ca>" at bounding box center [631, 565] width 151 height 9
checkbox input "true"
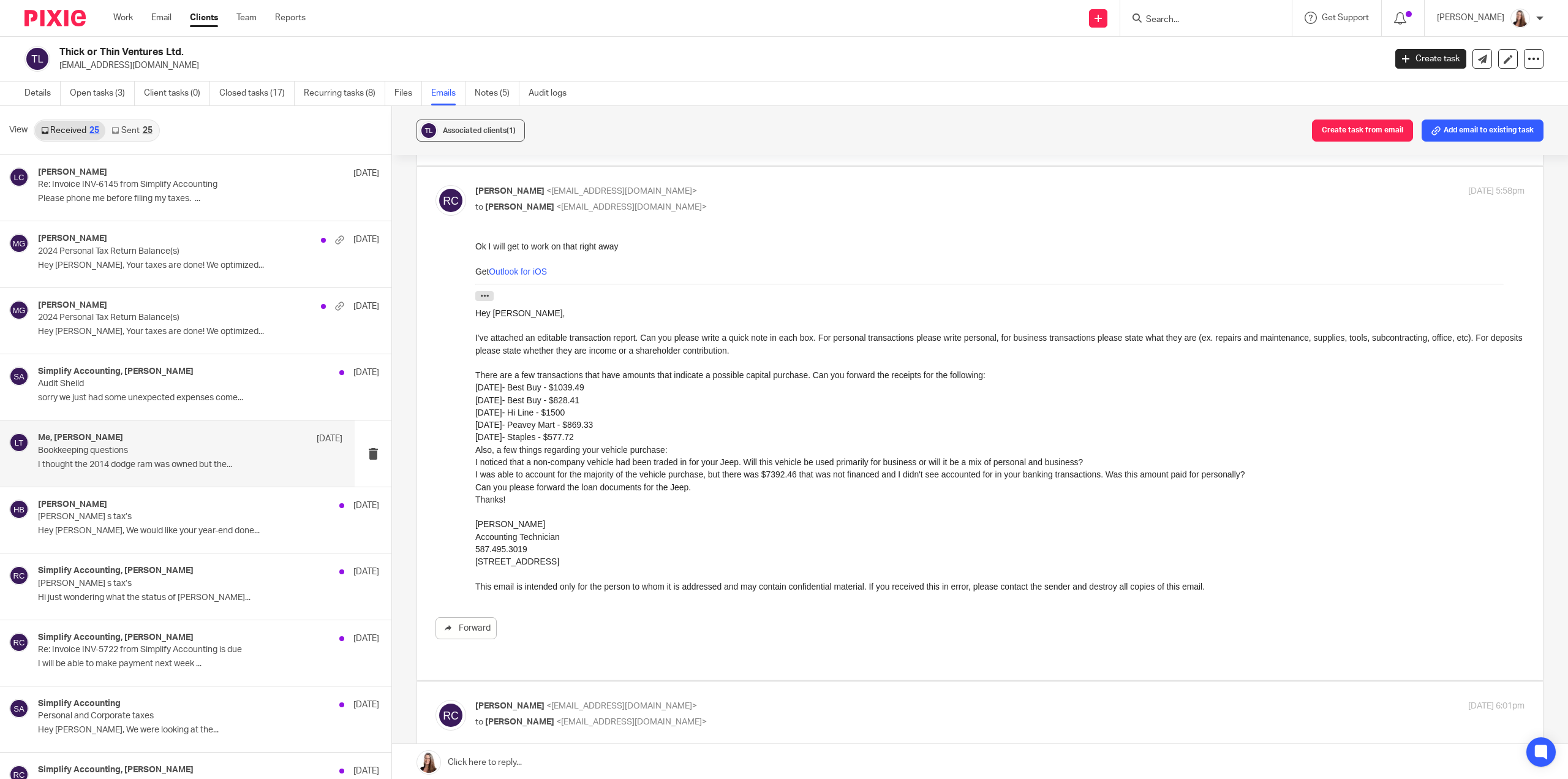
scroll to position [613, 0]
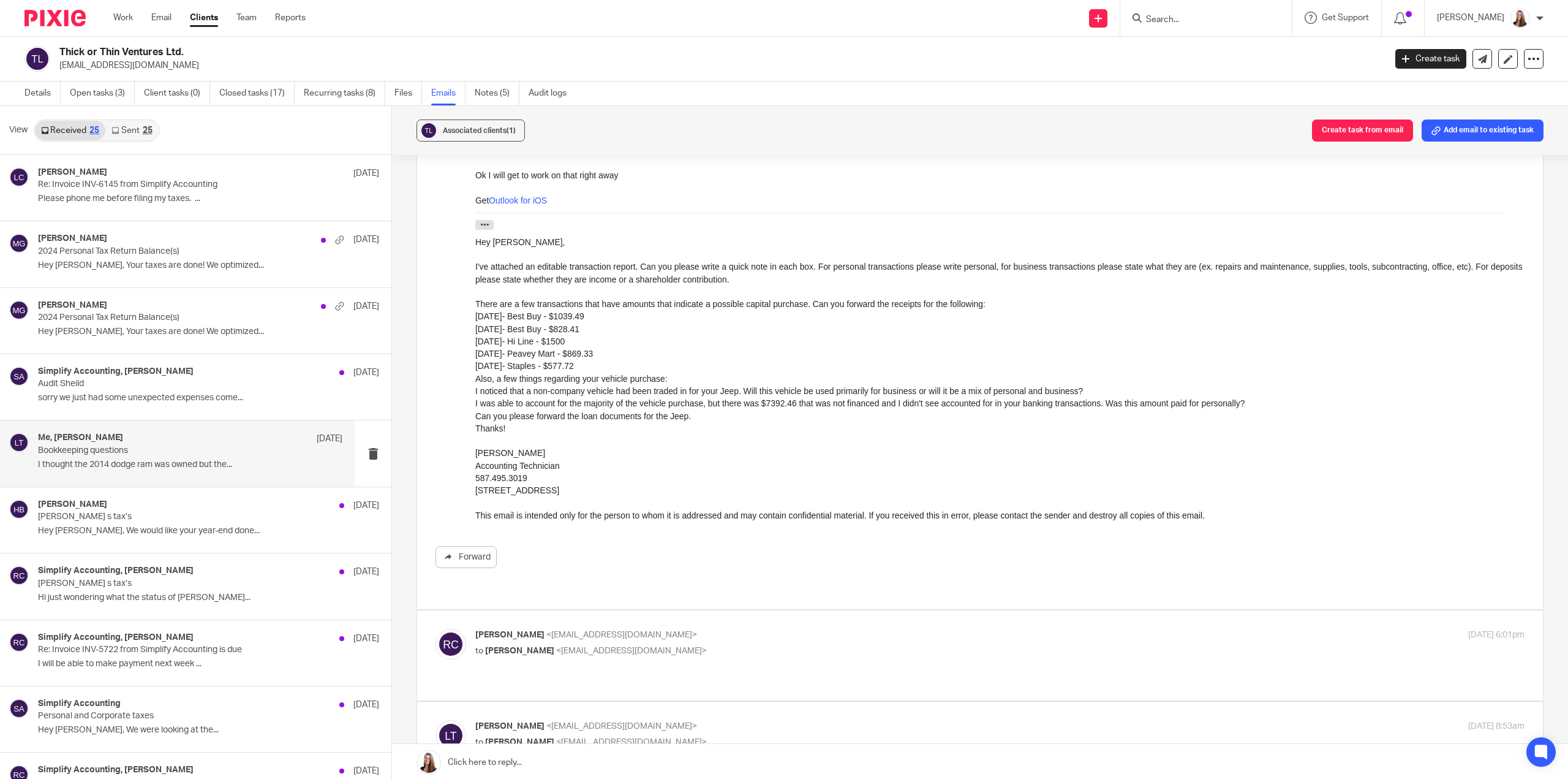
click at [691, 645] on p "to Larissa Teichman <larissa@simplifyaccounting.ca>" at bounding box center [825, 651] width 700 height 13
checkbox input "true"
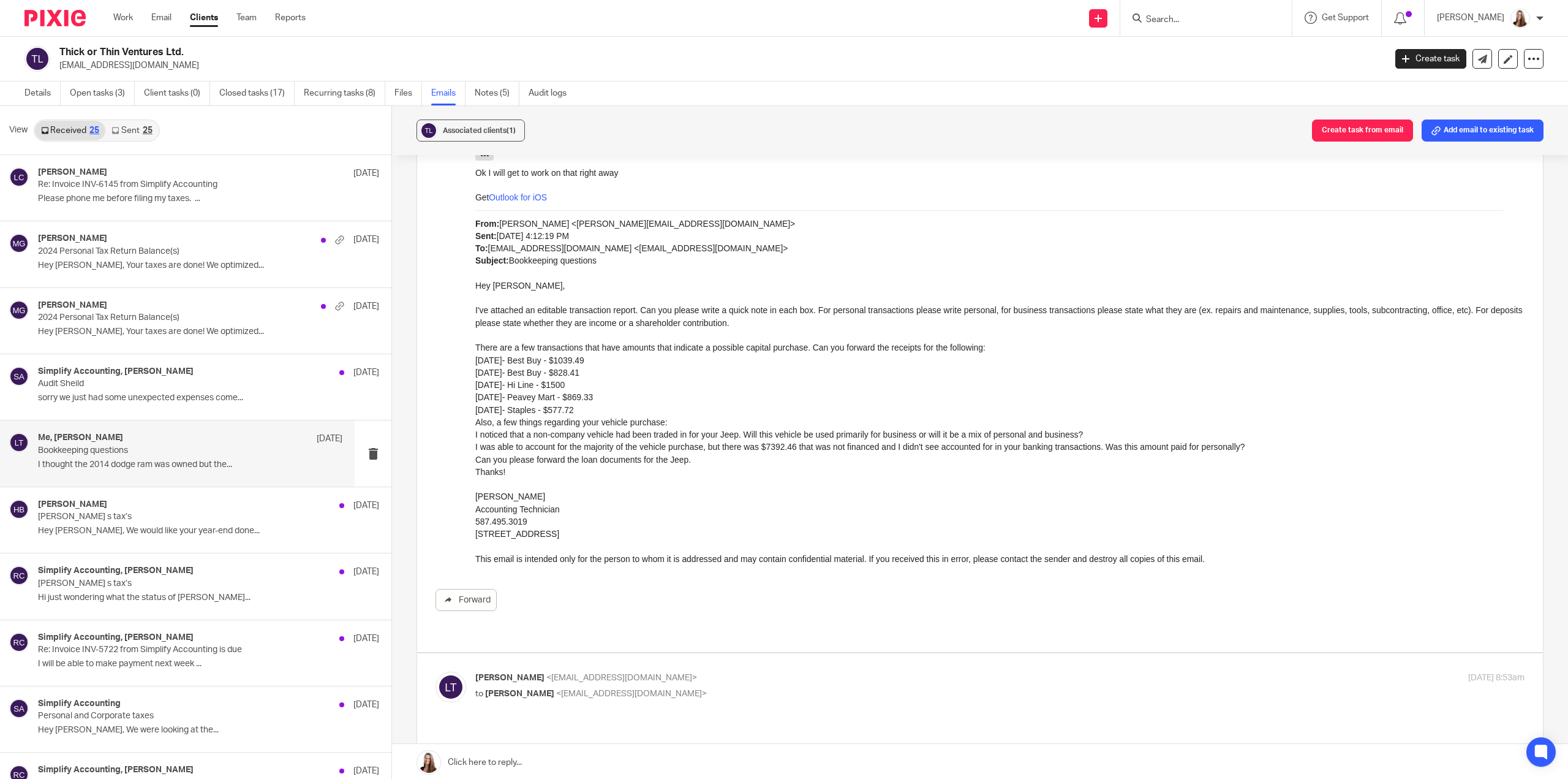
scroll to position [1226, 0]
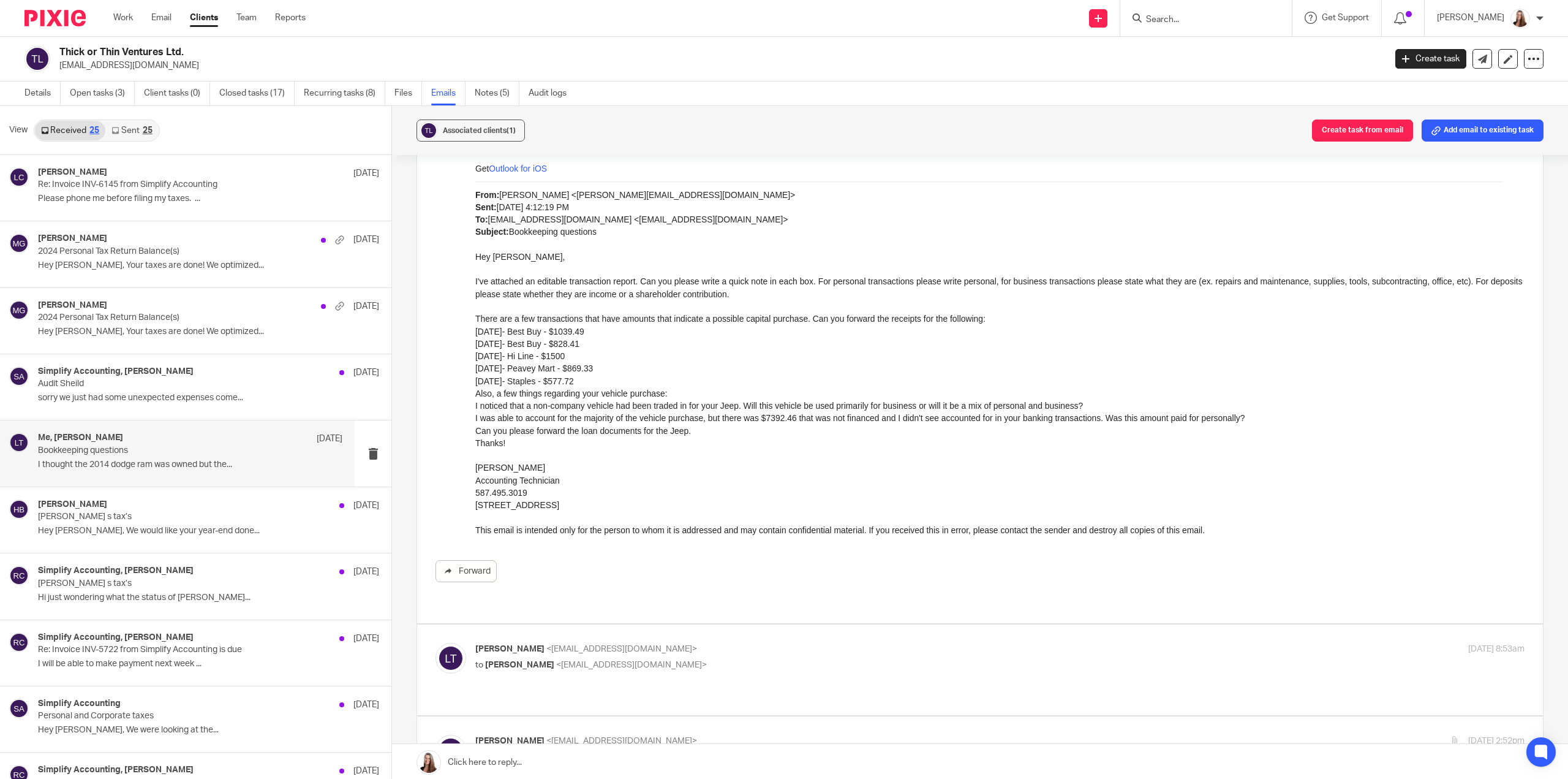
click at [737, 643] on p "Larissa Teichman <larissa@simplifyaccounting.ca>" at bounding box center [825, 649] width 700 height 13
checkbox input "true"
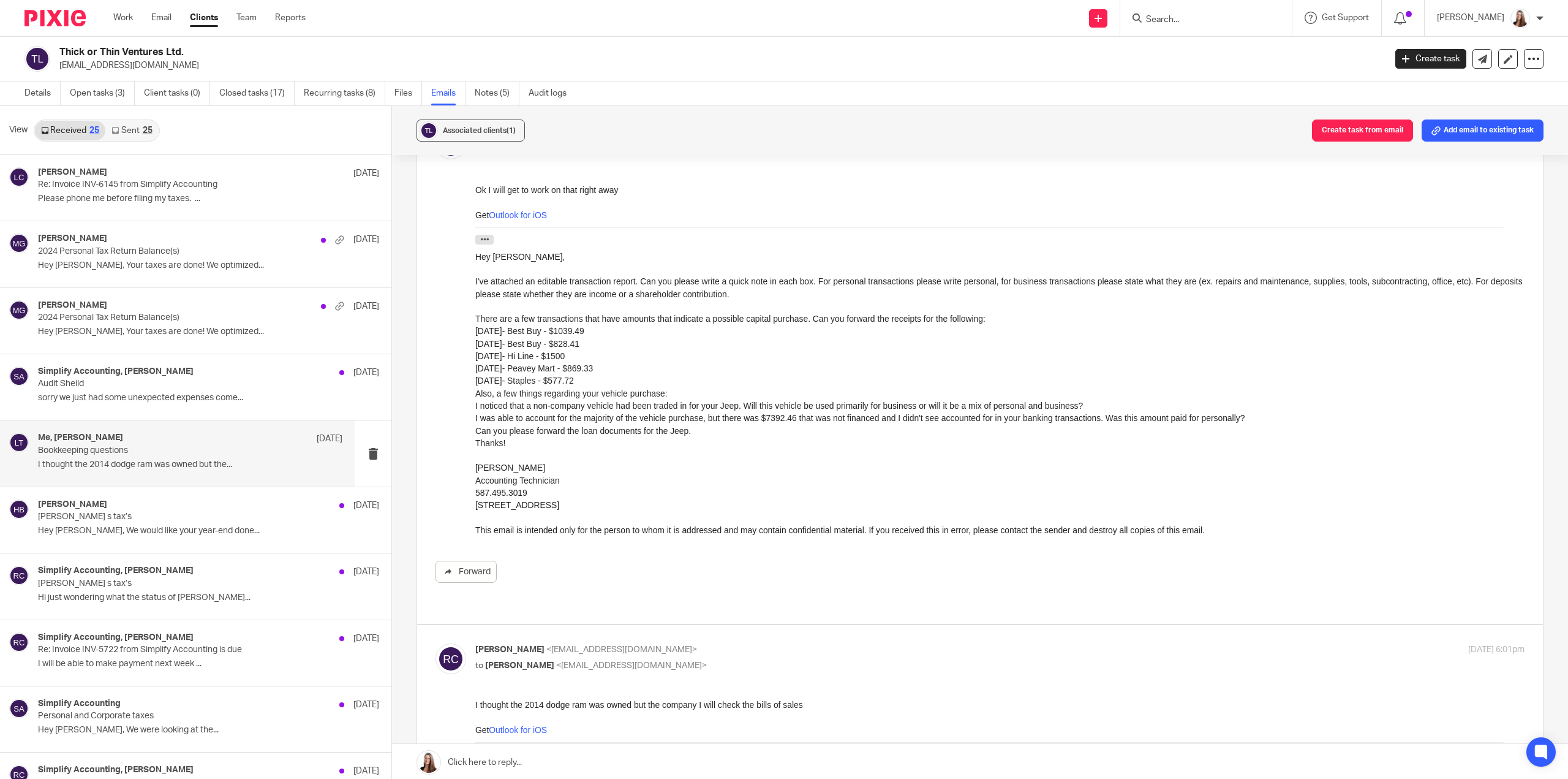
scroll to position [532, 0]
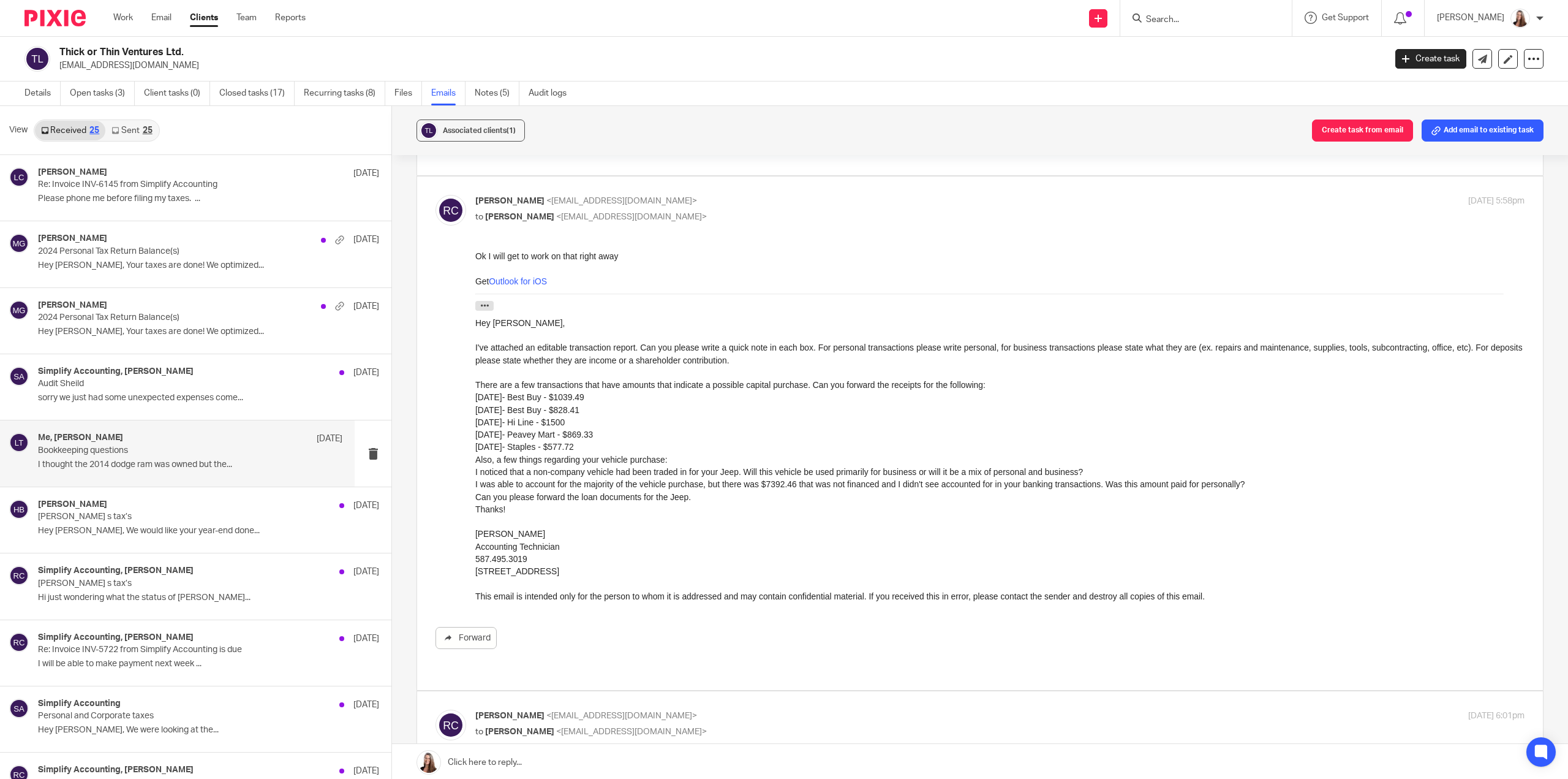
drag, startPoint x: 945, startPoint y: 558, endPoint x: 537, endPoint y: 508, distance: 411.1
click at [514, 512] on div "Thanks!" at bounding box center [1000, 509] width 1050 height 12
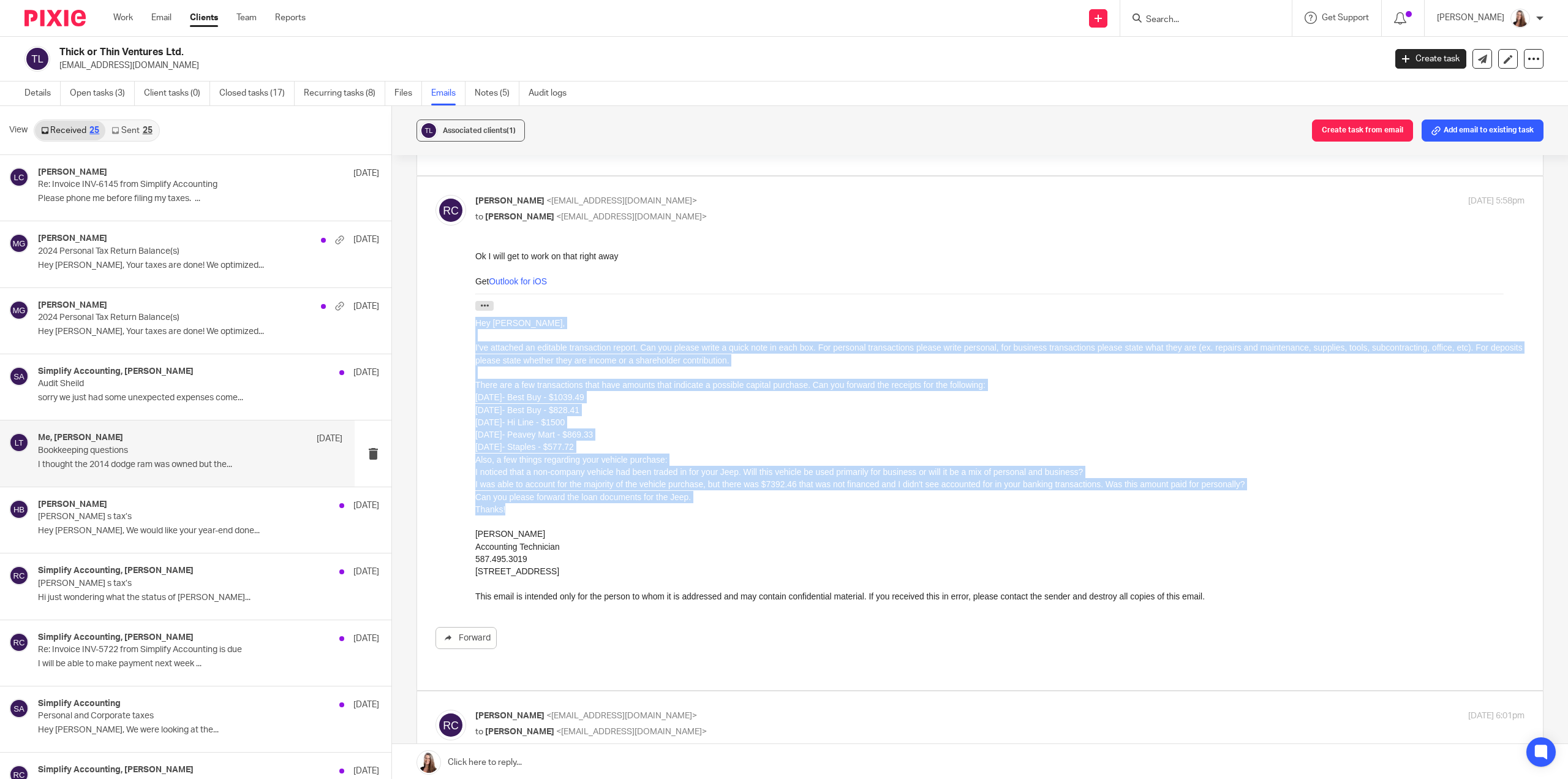
drag, startPoint x: 515, startPoint y: 509, endPoint x: 478, endPoint y: 311, distance: 201.4
click at [478, 311] on div "Ok I will get to work on that right away Get Outlook for iOS From: Larissa Teic…" at bounding box center [1000, 427] width 1050 height 352
copy div "Hey Rick, I've attached an editable transaction report. Can you please write a …"
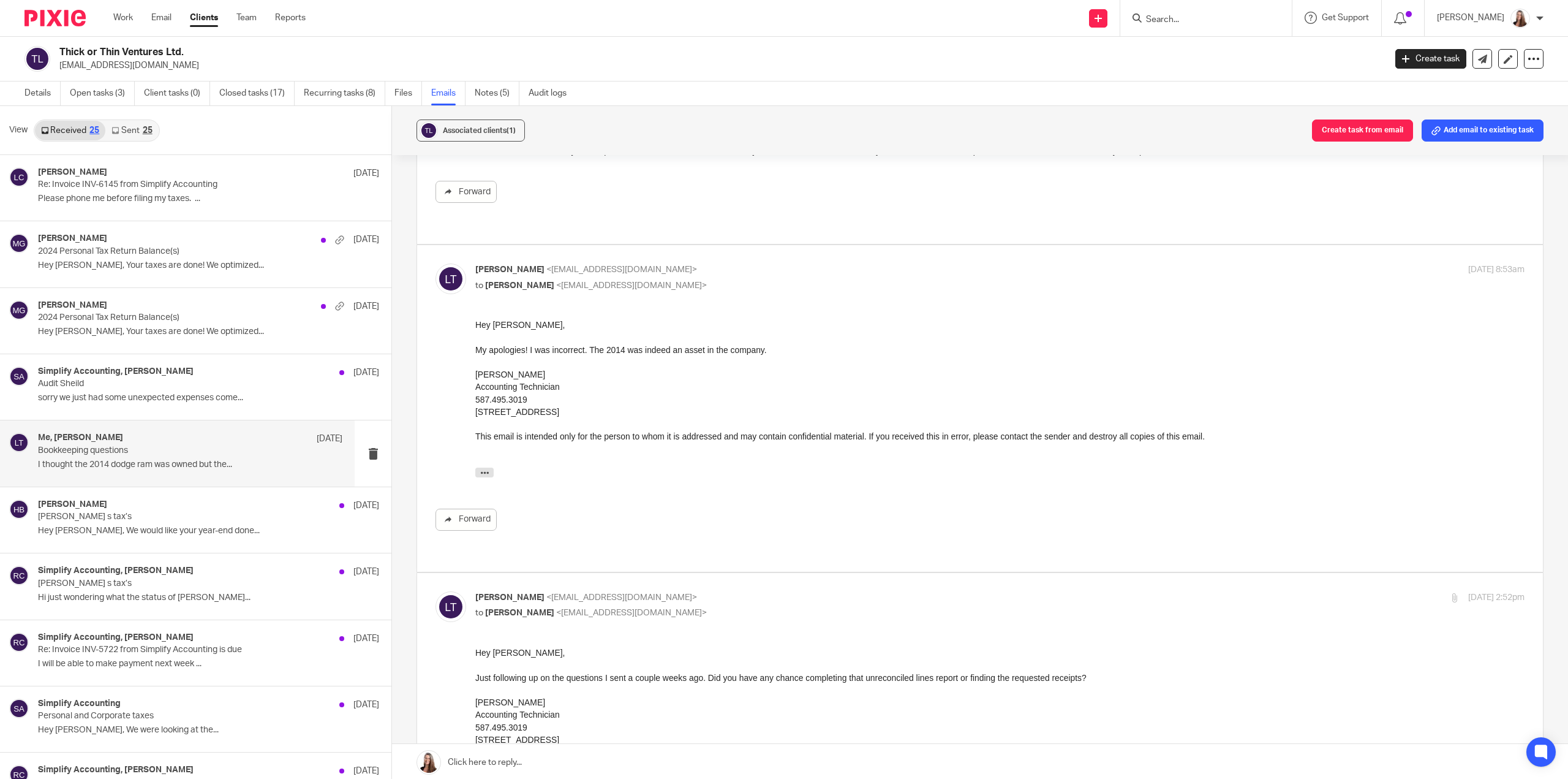
scroll to position [1819, 0]
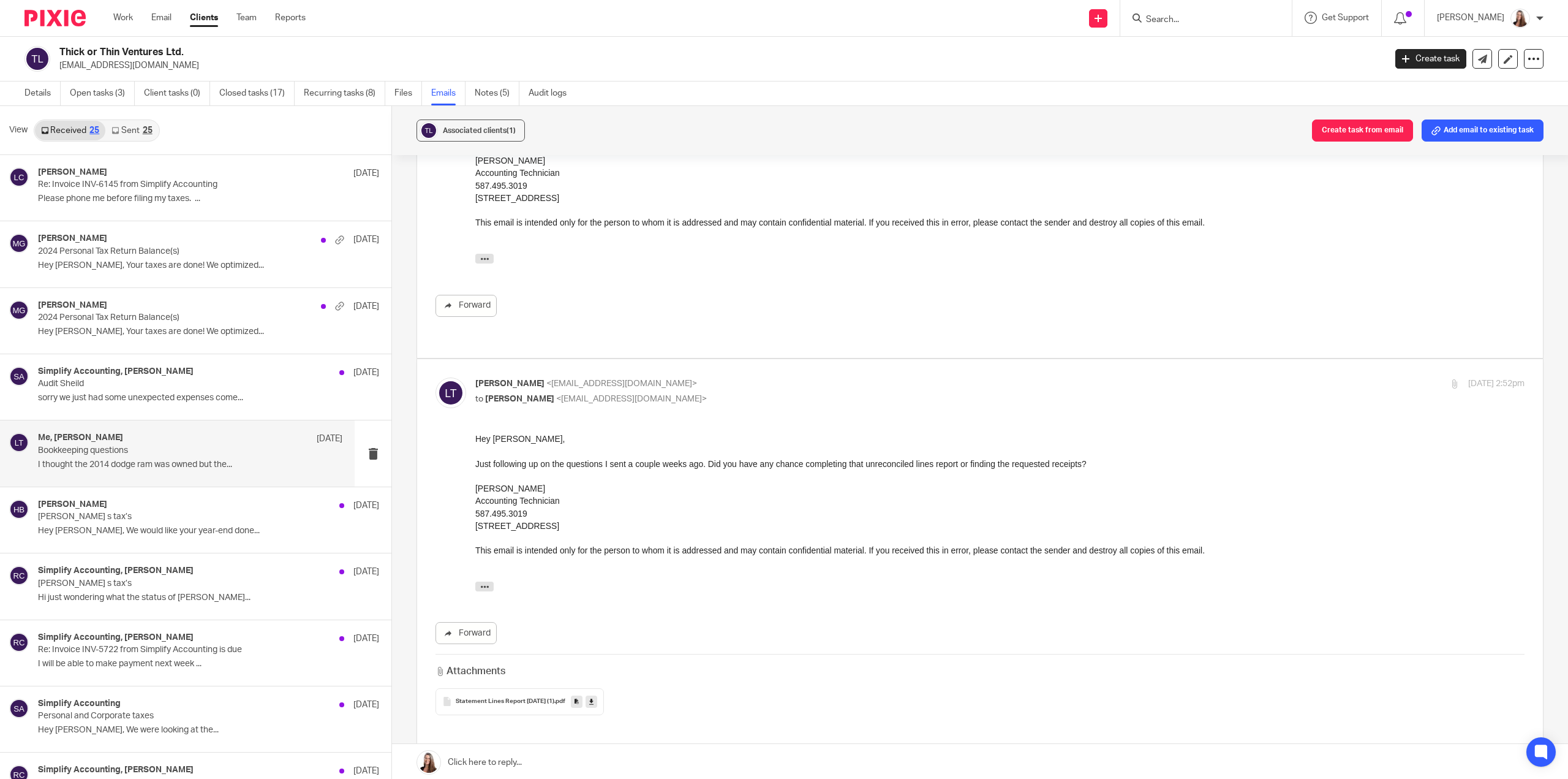
drag, startPoint x: 490, startPoint y: 649, endPoint x: -357, endPoint y: 630, distance: 847.2
click at [0, 630] on html "Work Email Clients Team Reports Work Email Clients Team Reports Settings Send n…" at bounding box center [784, 390] width 1568 height 779
click at [597, 696] on link at bounding box center [591, 702] width 12 height 12
click at [594, 697] on icon at bounding box center [592, 702] width 5 height 9
click at [123, 17] on link "Work" at bounding box center [123, 18] width 19 height 12
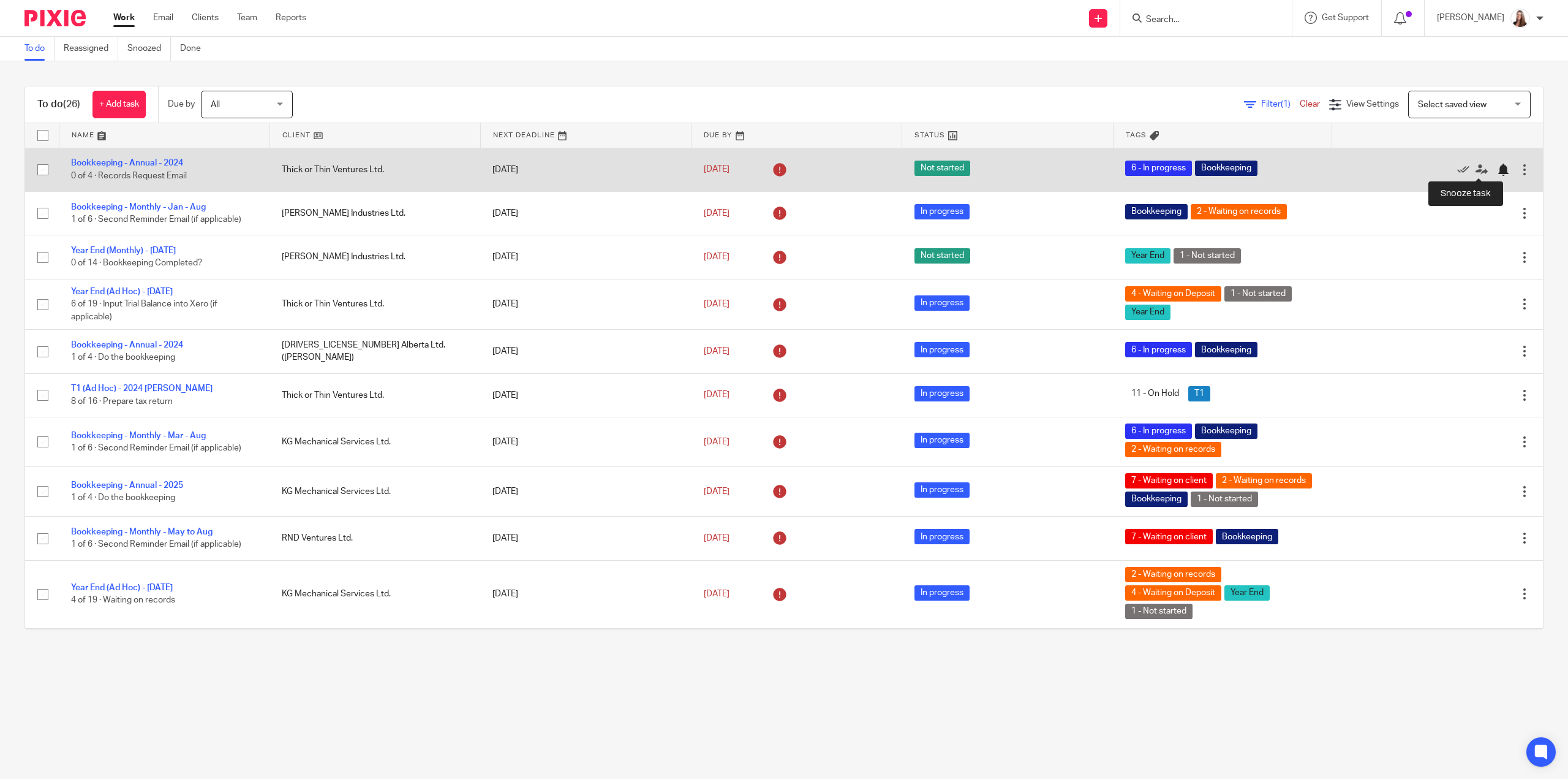
click at [1497, 168] on div at bounding box center [1503, 170] width 12 height 12
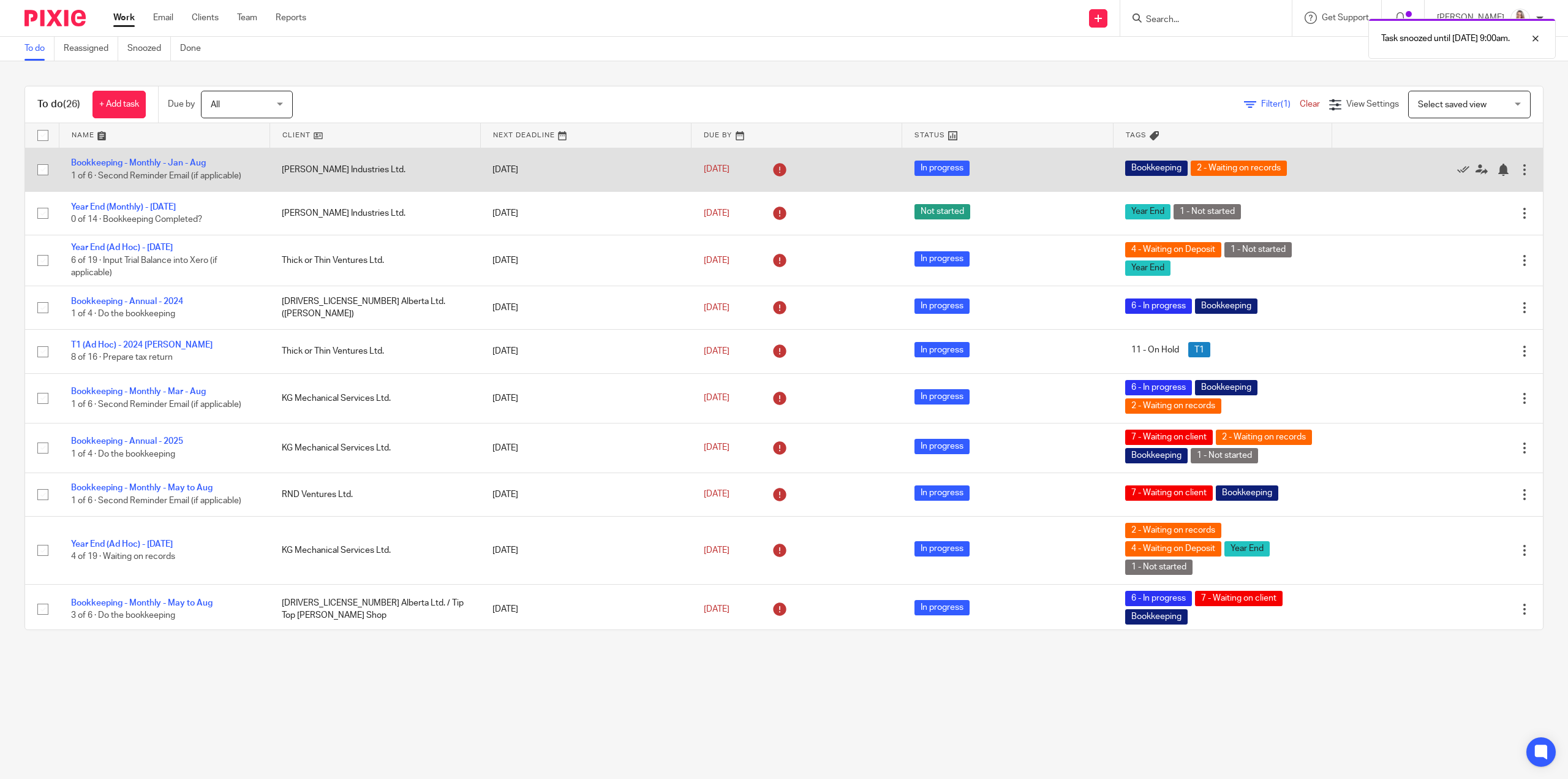
click at [1519, 167] on div at bounding box center [1525, 170] width 12 height 12
click at [1497, 170] on div at bounding box center [1503, 170] width 12 height 12
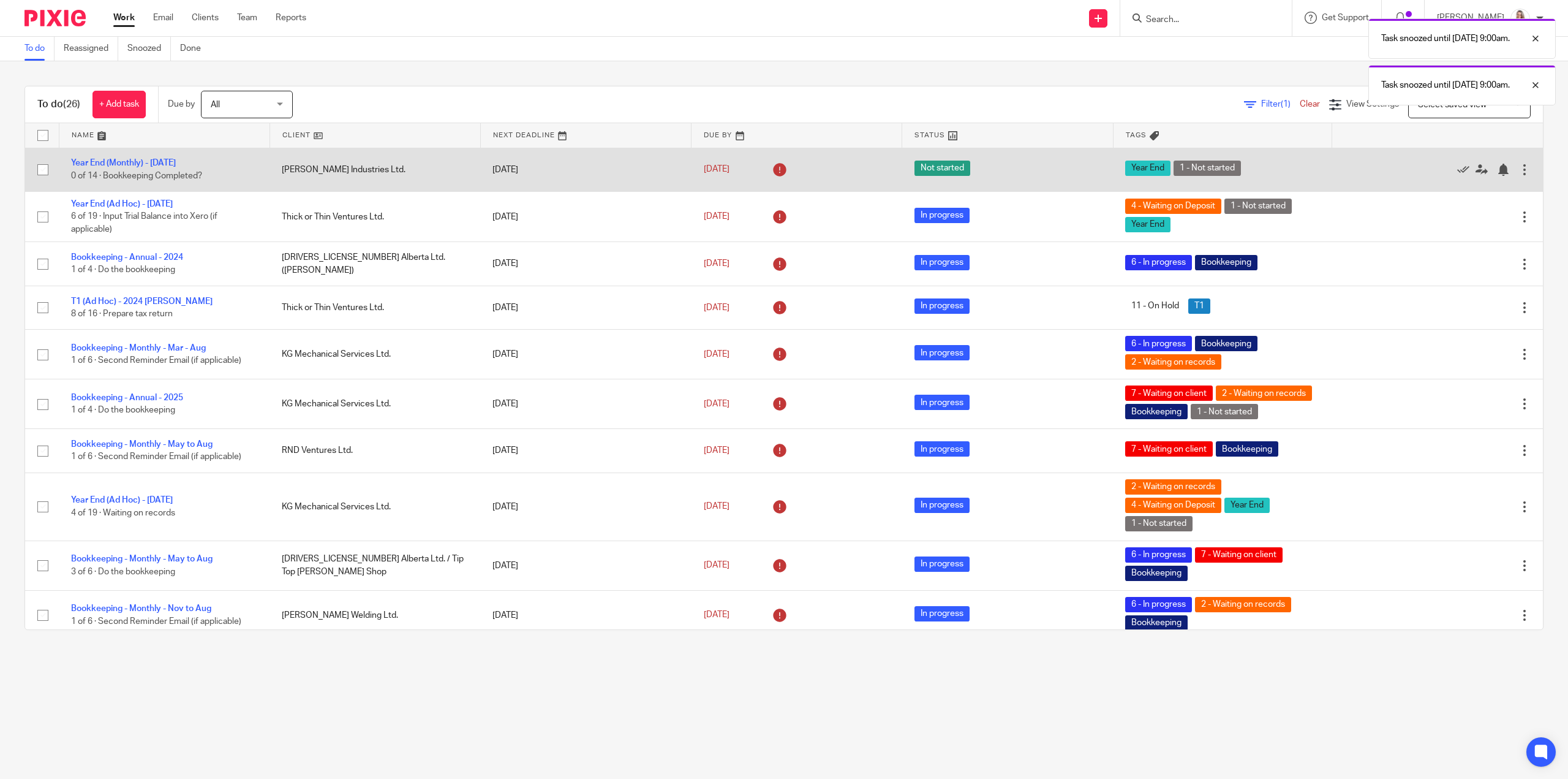
click at [1474, 178] on div "Edit task Delete" at bounding box center [1437, 170] width 186 height 31
click at [1497, 171] on div at bounding box center [1503, 170] width 12 height 12
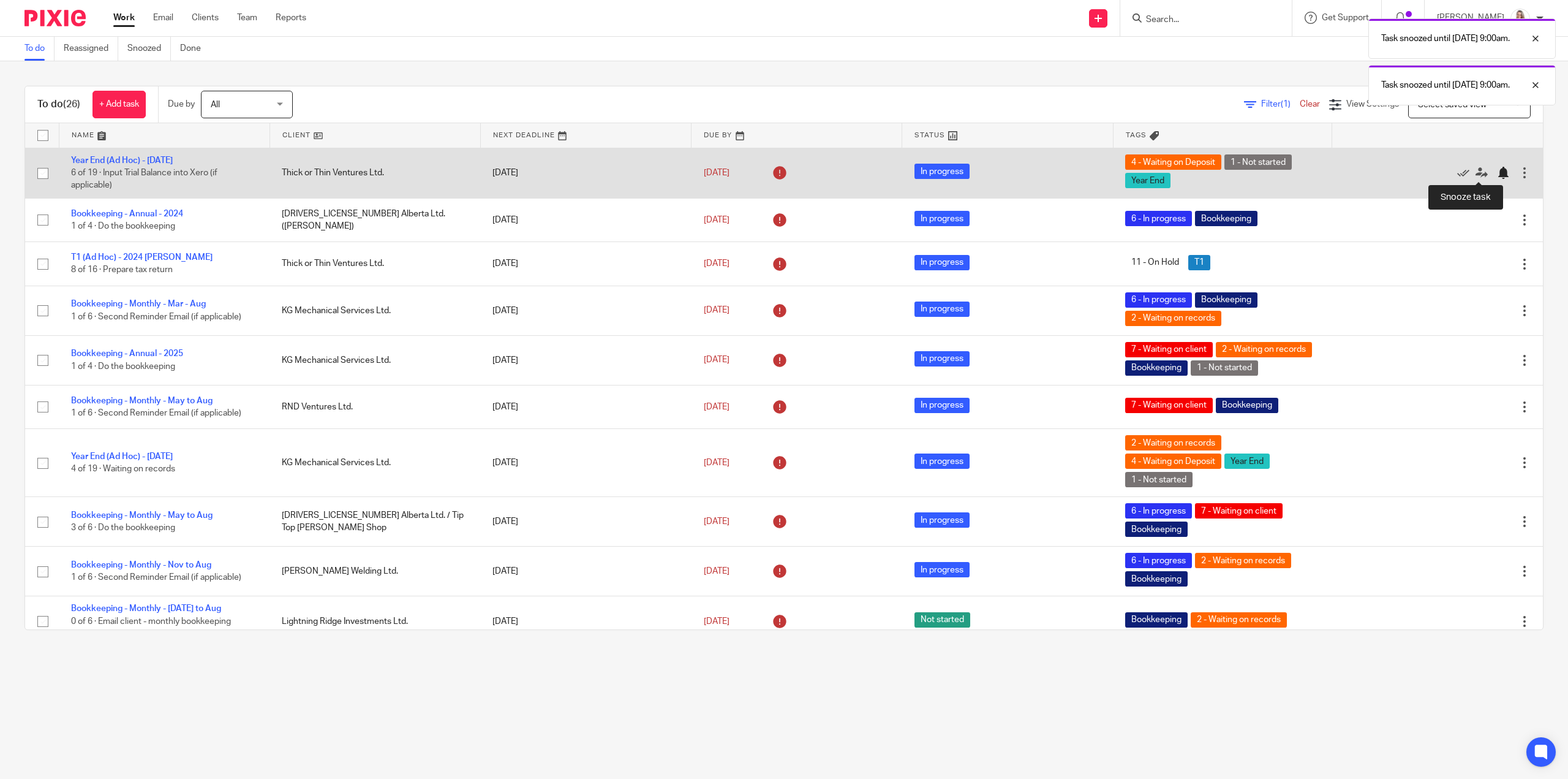
click at [1497, 172] on div at bounding box center [1503, 173] width 12 height 12
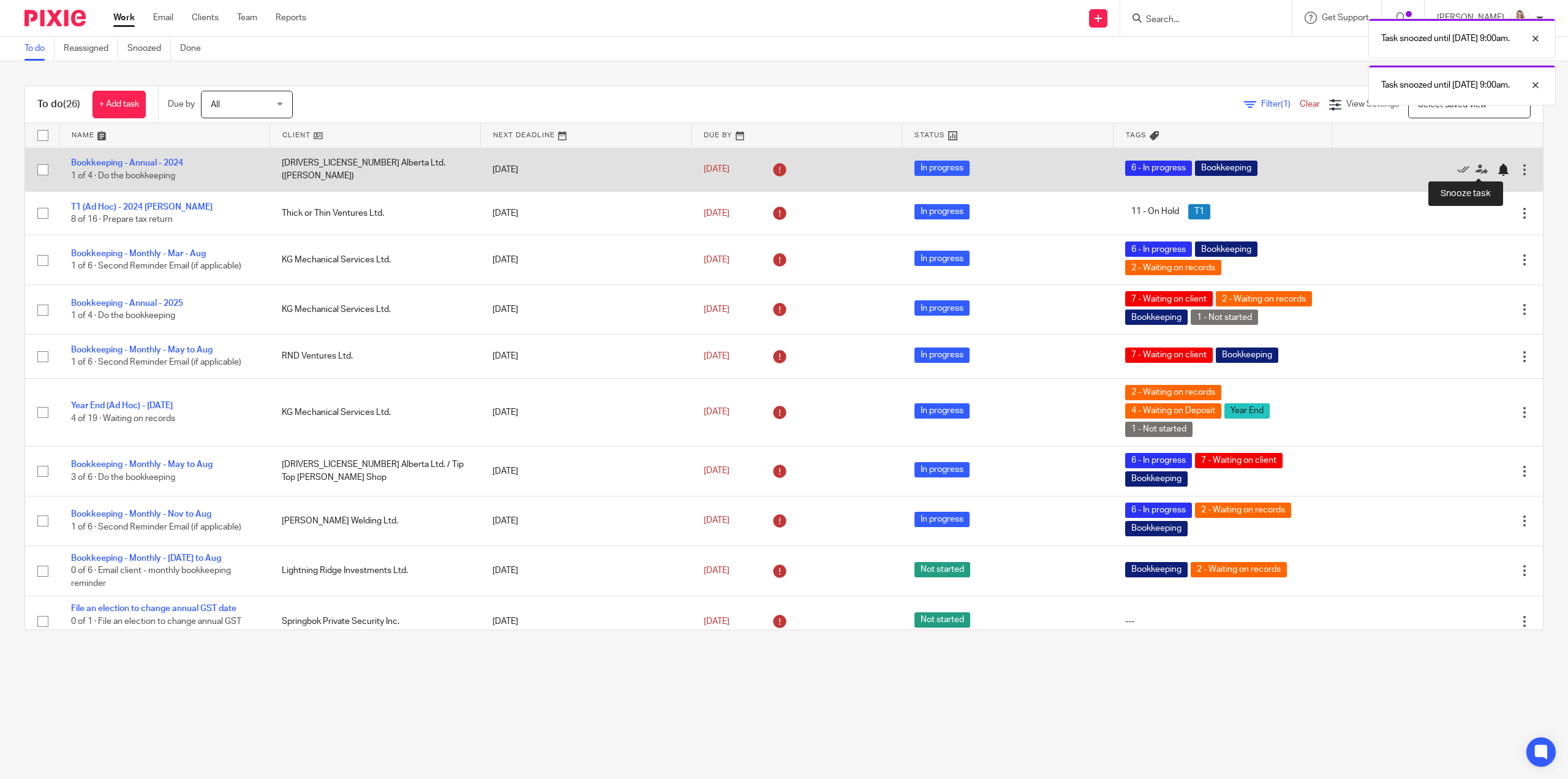
click at [1497, 168] on div at bounding box center [1503, 170] width 12 height 12
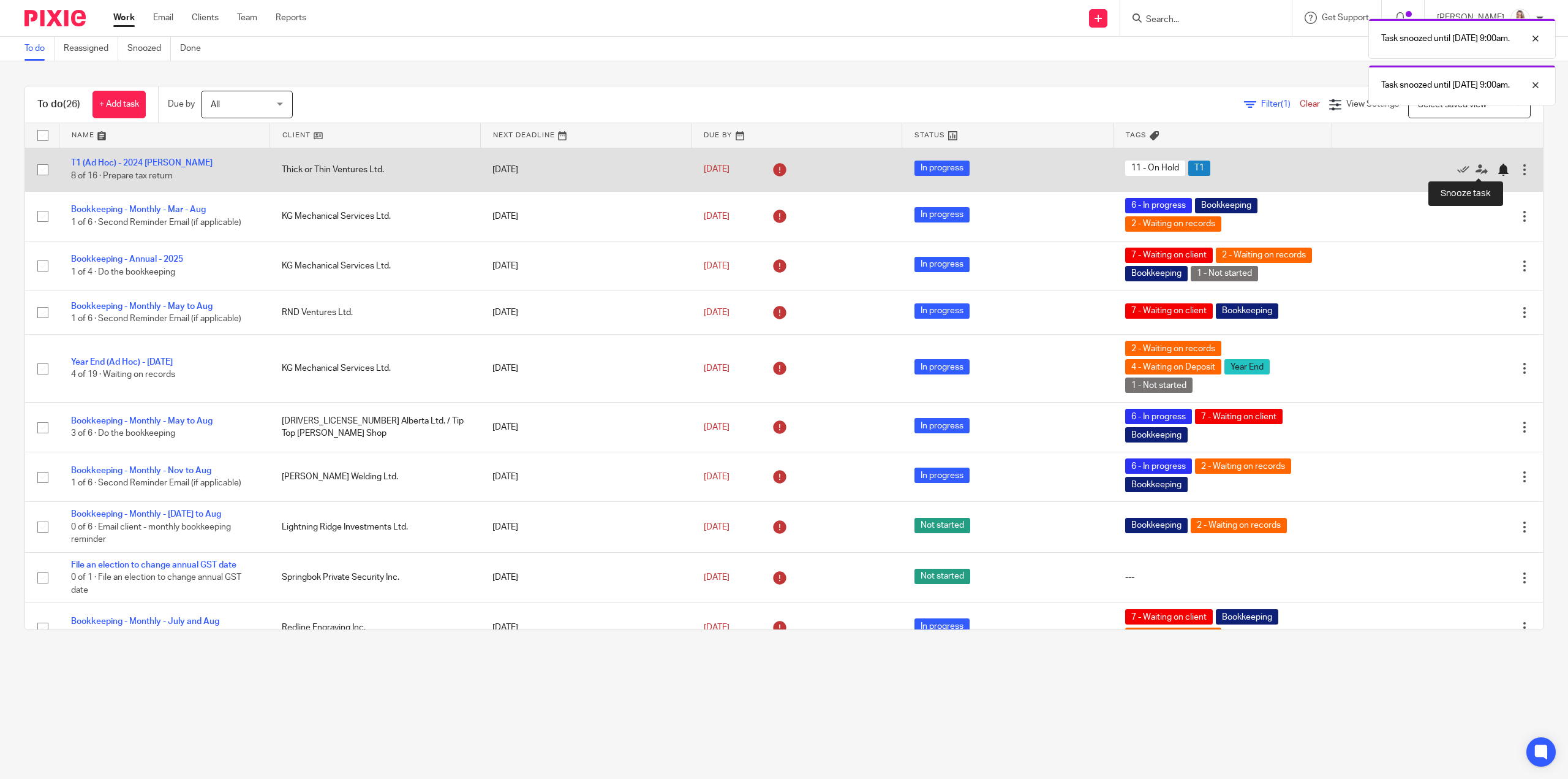
click at [1497, 171] on div at bounding box center [1503, 170] width 12 height 12
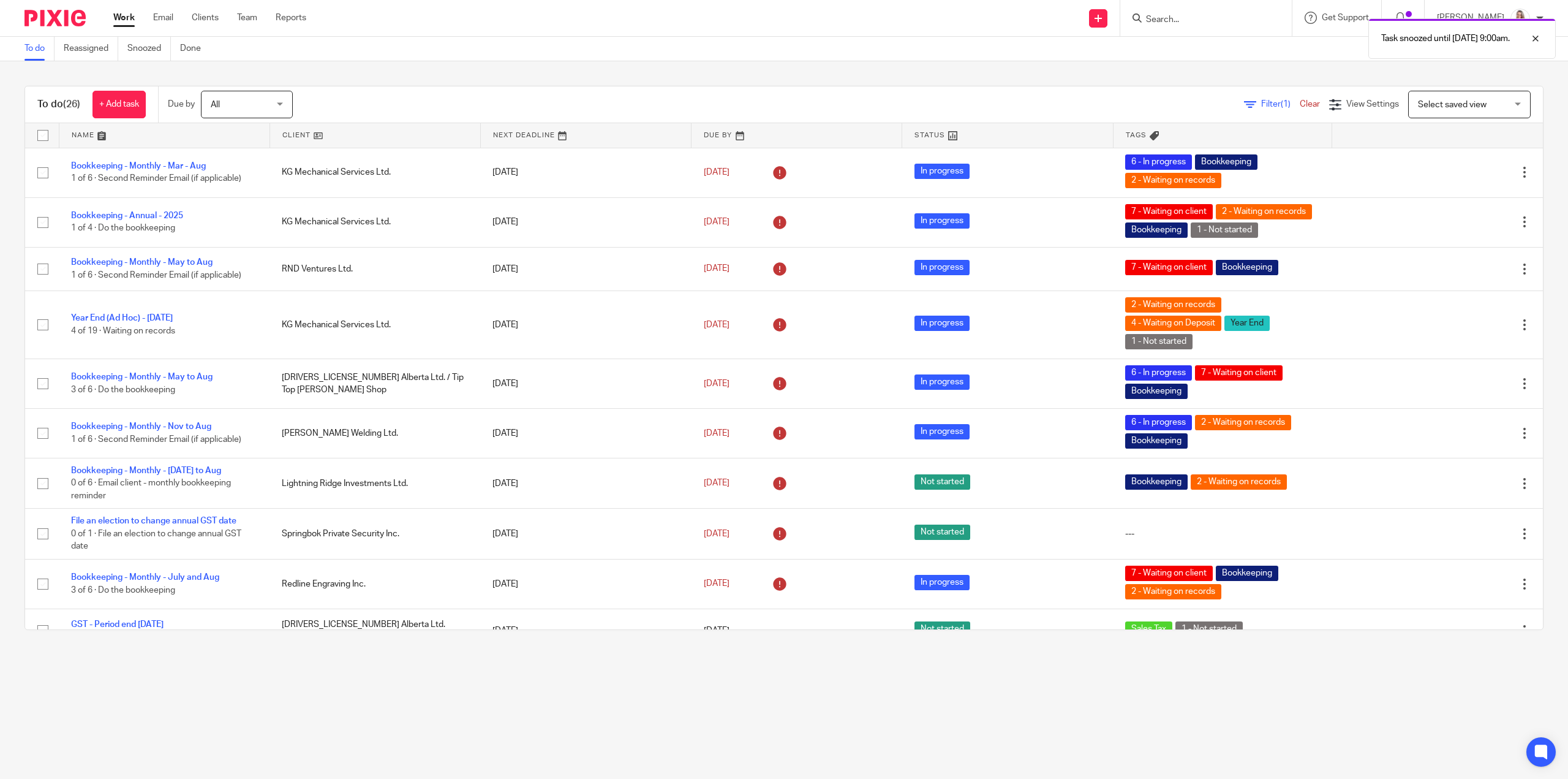
click at [55, 104] on h1 "To do (26)" at bounding box center [59, 104] width 43 height 13
click at [74, 138] on link at bounding box center [165, 135] width 210 height 25
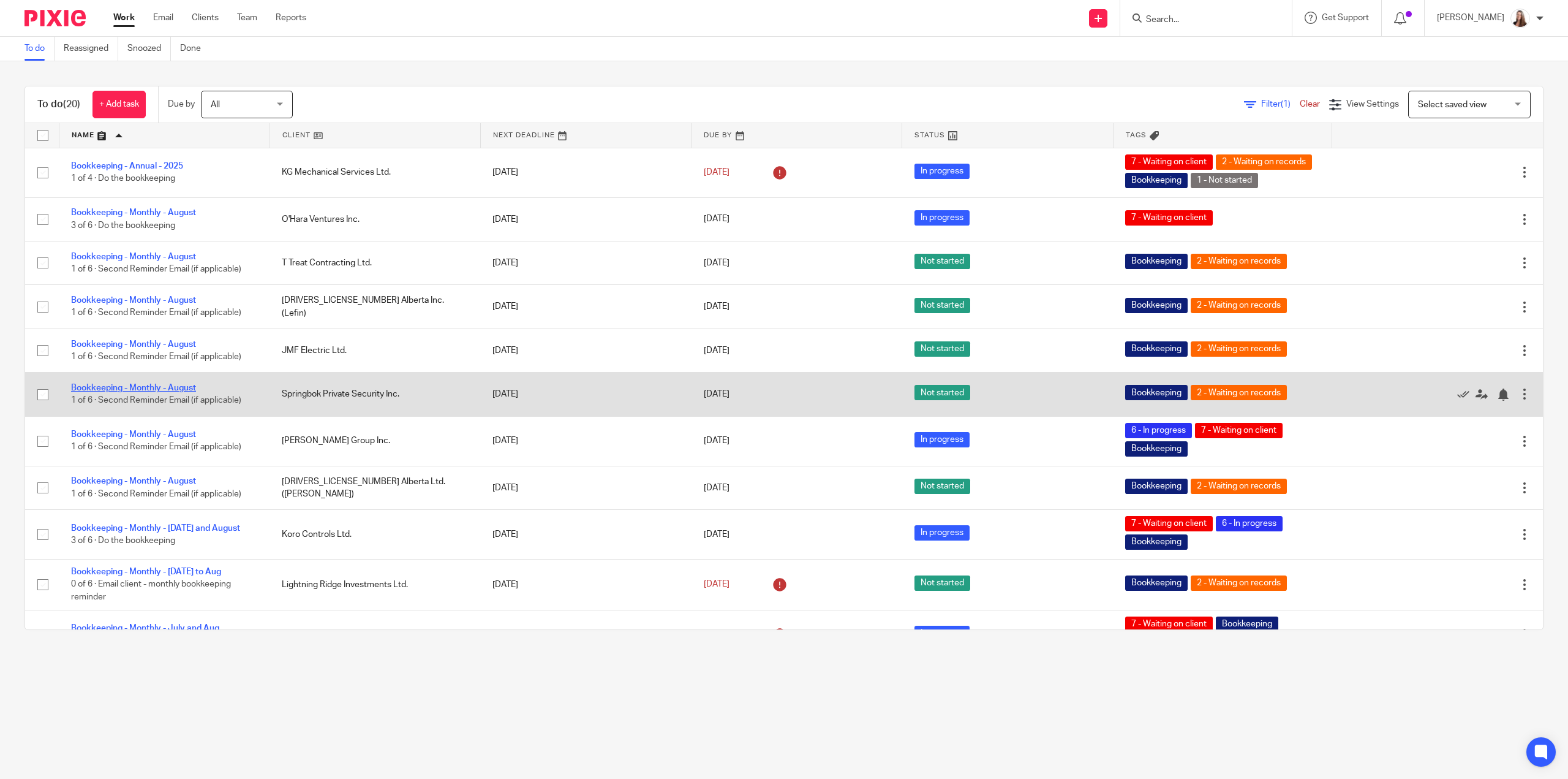
click at [110, 387] on link "Bookkeeping - Monthly - August" at bounding box center [134, 388] width 125 height 9
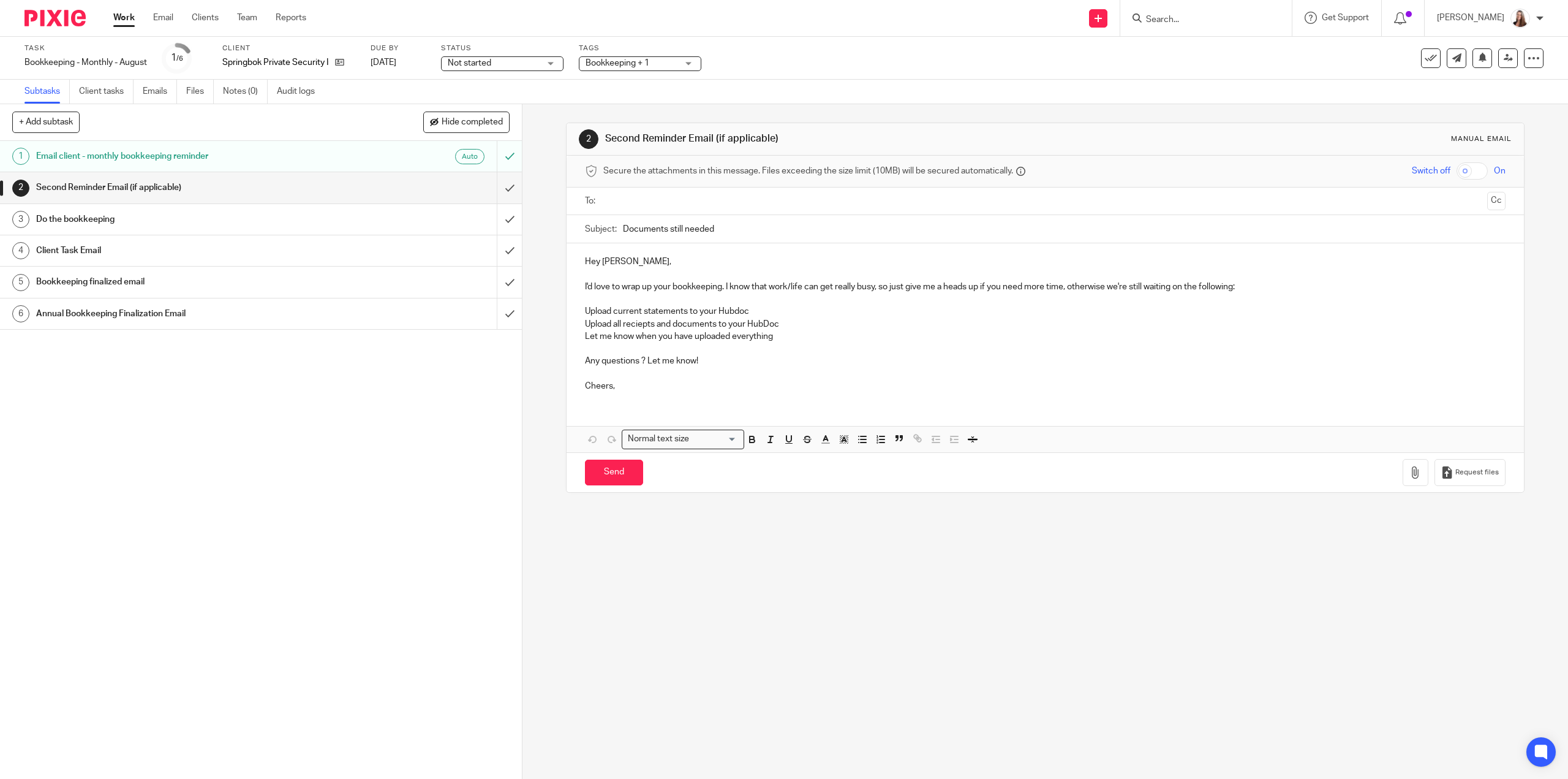
click at [47, 94] on link "Subtasks" at bounding box center [47, 91] width 46 height 24
